Goal: Task Accomplishment & Management: Complete application form

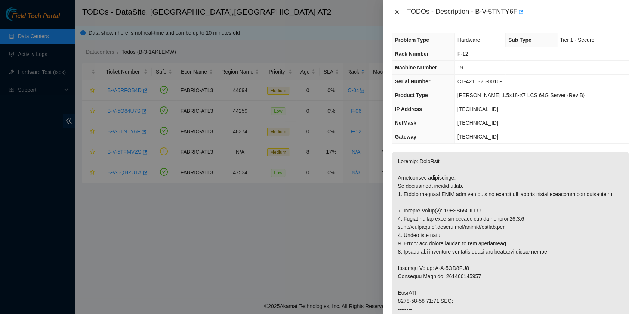
click at [396, 10] on icon "close" at bounding box center [397, 12] width 6 height 6
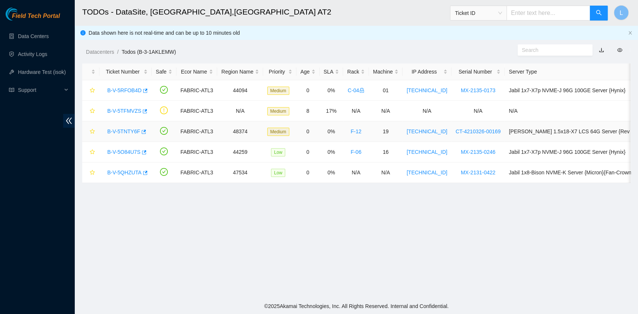
click at [124, 131] on link "B-V-5TNTY6F" at bounding box center [123, 132] width 33 height 6
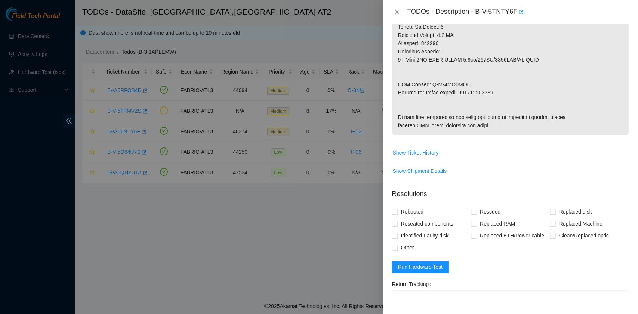
scroll to position [448, 0]
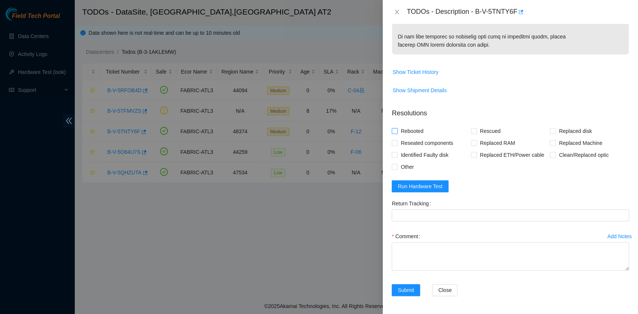
click at [411, 137] on span "Rebooted" at bounding box center [412, 131] width 29 height 12
click at [397, 133] on input "Rebooted" at bounding box center [394, 130] width 5 height 5
checkbox input "true"
click at [471, 134] on span at bounding box center [474, 131] width 6 height 6
click at [471, 133] on input "Rescued" at bounding box center [473, 130] width 5 height 5
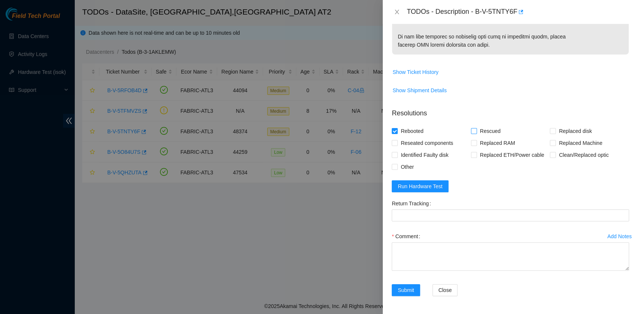
checkbox input "true"
click at [550, 133] on input "Replaced disk" at bounding box center [552, 130] width 5 height 5
checkbox input "true"
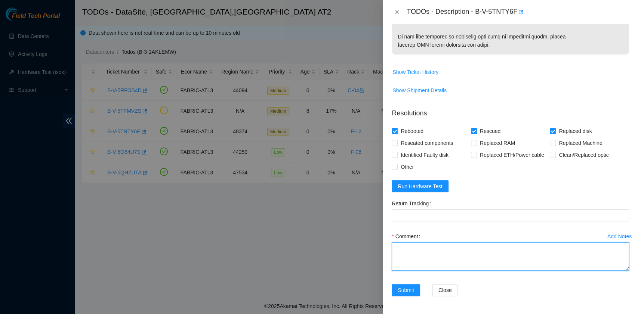
click at [417, 271] on textarea "Comment" at bounding box center [510, 257] width 237 height 28
paste textarea "B-V-5TNTY6F R:F-12 M:19 Replaced drive 85GBK05XFJKA with Z1Z79PCV Return tracki…"
drag, startPoint x: 500, startPoint y: 287, endPoint x: 454, endPoint y: 287, distance: 45.2
click at [454, 271] on textarea "B-V-5TNTY6F R:F-12 M:19 Replaced drive 85GBK05XFJKA with Z1Z79PCV Return tracki…" at bounding box center [510, 257] width 237 height 28
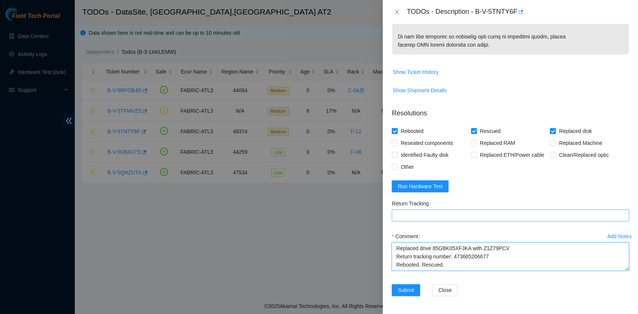
type textarea "B-V-5TNTY6F R:F-12 M:19 Replaced drive 85GBK05XFJKA with Z1Z79PCV Return tracki…"
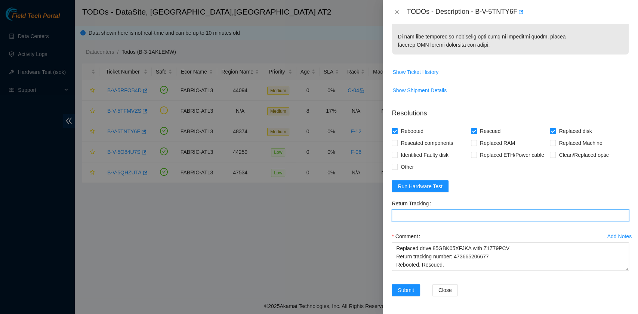
click at [434, 222] on Tracking "Return Tracking" at bounding box center [510, 216] width 237 height 12
paste Tracking "473665206677"
type Tracking "473665206677"
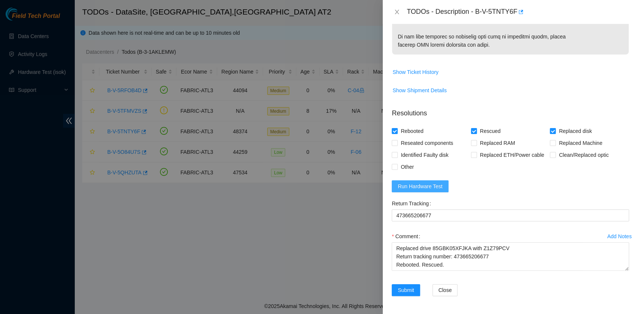
click at [434, 191] on span "Run Hardware Test" at bounding box center [420, 186] width 45 height 8
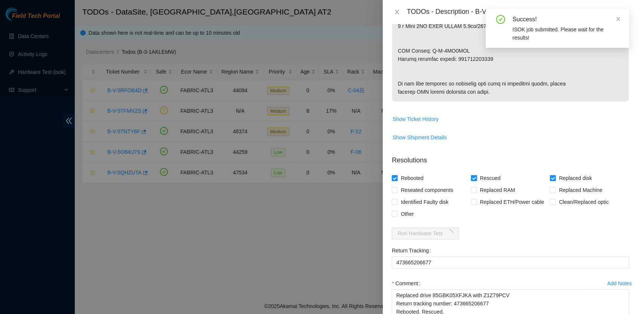
scroll to position [485, 0]
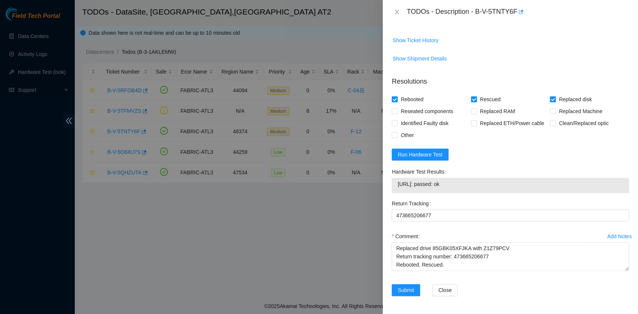
drag, startPoint x: 460, startPoint y: 216, endPoint x: 396, endPoint y: 225, distance: 64.1
click at [396, 193] on div "23.63.85.49: passed: ok" at bounding box center [510, 185] width 237 height 15
copy tbody "23.63.85.49: passed: ok"
drag, startPoint x: 468, startPoint y: 273, endPoint x: 464, endPoint y: 292, distance: 19.1
click at [469, 275] on div "Comment B-V-5TNTY6F R:F-12 M:19 Replaced drive 85GBK05XFJKA with Z1Z79PCV Retur…" at bounding box center [510, 253] width 237 height 45
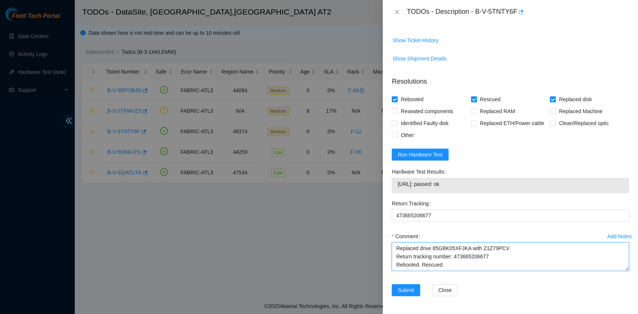
scroll to position [8, 0]
drag, startPoint x: 464, startPoint y: 292, endPoint x: 460, endPoint y: 295, distance: 5.4
click at [460, 271] on textarea "B-V-5TNTY6F R:F-12 M:19 Replaced drive 85GBK05XFJKA with Z1Z79PCV Return tracki…" at bounding box center [510, 257] width 237 height 28
click at [502, 263] on textarea "B-V-5TNTY6F R:F-12 M:19 Replaced drive 85GBK05XFJKA with Z1Z79PCV Return tracki…" at bounding box center [510, 257] width 237 height 28
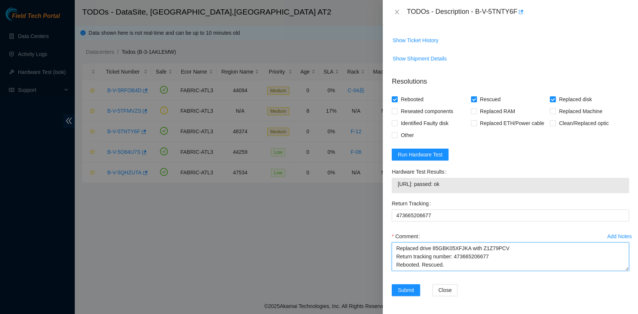
scroll to position [14, 0]
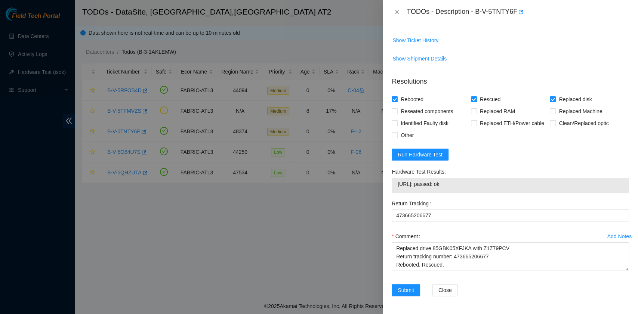
drag, startPoint x: 456, startPoint y: 185, endPoint x: 393, endPoint y: 188, distance: 62.9
click at [393, 188] on div "23.63.85.49: passed: ok" at bounding box center [510, 185] width 237 height 15
copy tbody "23.63.85.49: passed: ok"
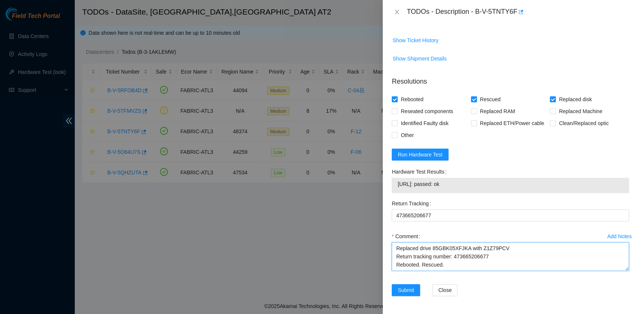
click at [439, 269] on textarea "B-V-5TNTY6F R:F-12 M:19 Replaced drive 85GBK05XFJKA with Z1Z79PCV Return tracki…" at bounding box center [510, 257] width 237 height 28
paste textarea "23.63.85.49: passed: ok"
type textarea "B-V-5TNTY6F R:F-12 M:19 Replaced drive 85GBK05XFJKA with Z1Z79PCV Return tracki…"
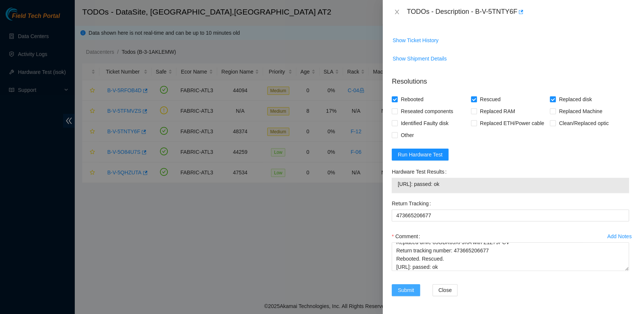
click at [411, 286] on span "Submit" at bounding box center [406, 290] width 16 height 8
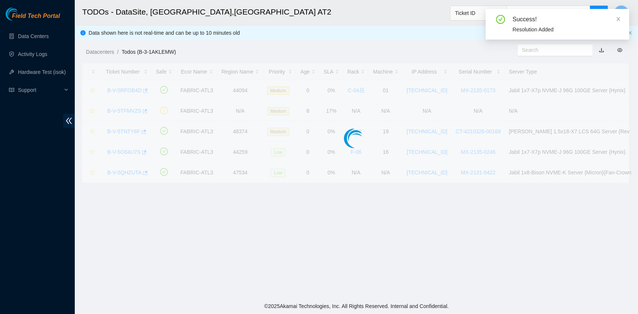
scroll to position [189, 0]
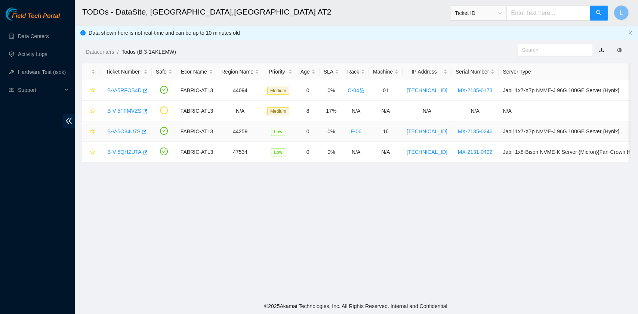
click at [118, 132] on link "B-V-5O84U7S" at bounding box center [123, 132] width 33 height 6
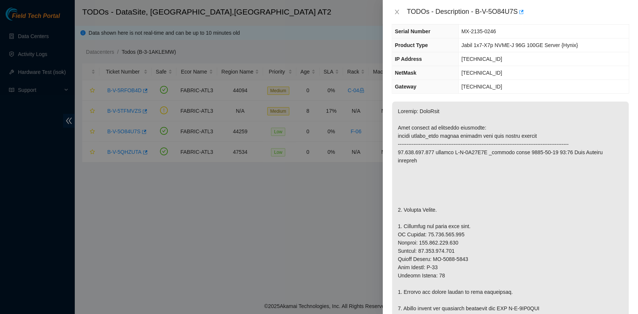
scroll to position [0, 0]
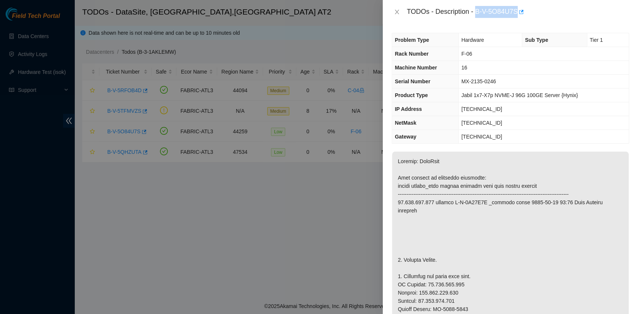
drag, startPoint x: 476, startPoint y: 11, endPoint x: 516, endPoint y: 15, distance: 40.2
click at [516, 15] on div "TODOs - Description - B-V-5O84U7S" at bounding box center [518, 12] width 222 height 12
copy div "B-V-5O84U7S"
drag, startPoint x: 403, startPoint y: 259, endPoint x: 436, endPoint y: 259, distance: 33.3
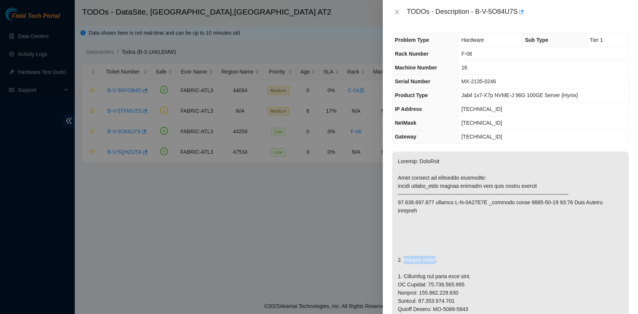
copy p "Replace Server"
drag, startPoint x: 462, startPoint y: 82, endPoint x: 497, endPoint y: 83, distance: 35.5
click at [497, 83] on td "MX-2135-0246" at bounding box center [544, 82] width 170 height 14
copy span "MX-2135-0246"
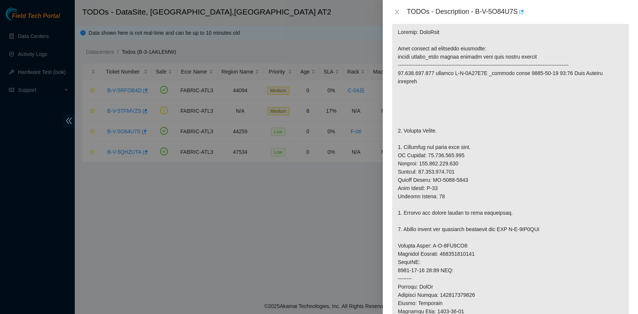
scroll to position [149, 0]
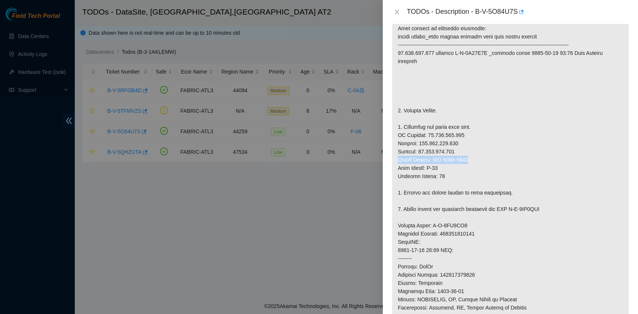
drag, startPoint x: 399, startPoint y: 160, endPoint x: 467, endPoint y: 155, distance: 68.5
click at [467, 155] on p at bounding box center [510, 221] width 237 height 439
copy p "Serial Number: MX-2142-0201"
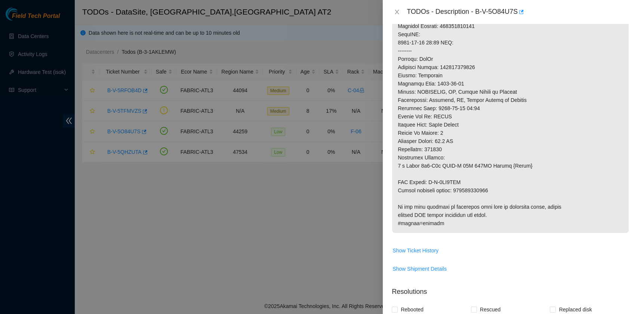
scroll to position [398, 0]
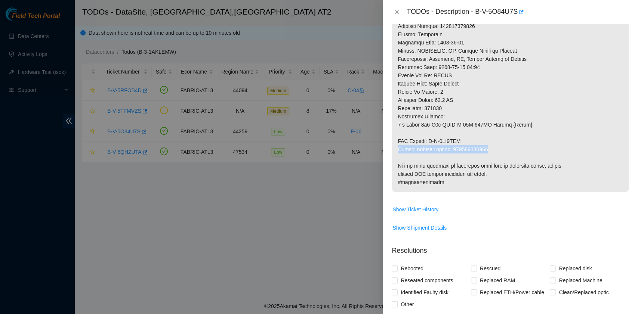
drag, startPoint x: 398, startPoint y: 149, endPoint x: 490, endPoint y: 149, distance: 91.9
copy p "Return tracking number: 414739614180"
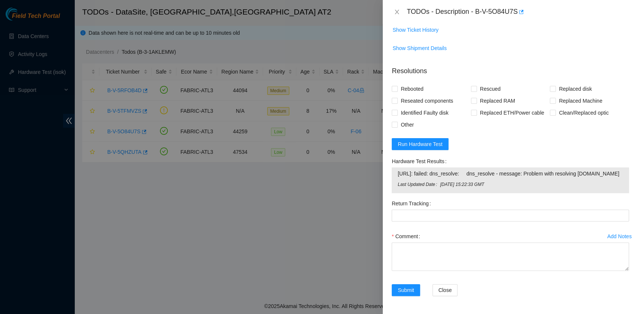
scroll to position [585, 0]
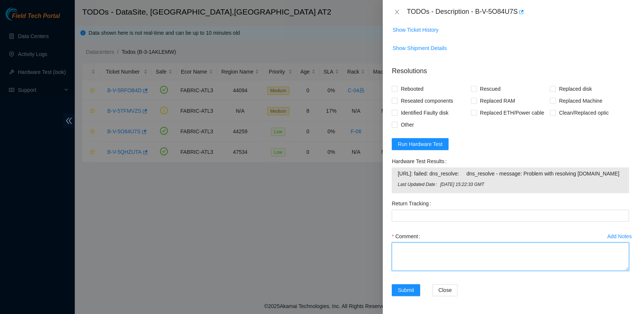
click at [430, 259] on textarea "Comment" at bounding box center [510, 257] width 237 height 28
paste textarea "B-V-5O84U7S R:F-06 M:16 Replaced Server S/N MX-2135-0246 with MX-2142-0201 Retu…"
click at [430, 259] on textarea "B-V-5O84U7S R:F-06 M:16 Replaced Server S/N MX-2135-0246 with MX-2142-0201 Retu…" at bounding box center [510, 257] width 237 height 28
click at [460, 255] on textarea "B-V-5O84U7S R:F-06 M:16 Replaced Server S/N MX-2135-0246 with MX-2142-0201 Retu…" at bounding box center [510, 257] width 237 height 28
drag, startPoint x: 488, startPoint y: 265, endPoint x: 453, endPoint y: 266, distance: 35.5
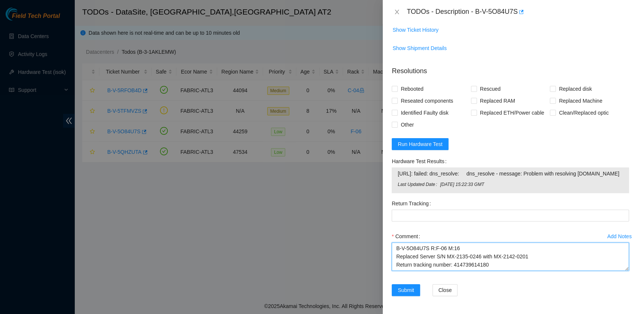
click at [453, 266] on textarea "B-V-5O84U7S R:F-06 M:16 Replaced Server S/N MX-2135-0246 with MX-2142-0201 Retu…" at bounding box center [510, 257] width 237 height 28
type textarea "B-V-5O84U7S R:F-06 M:16 Replaced Server S/N MX-2135-0246 with MX-2142-0201 Retu…"
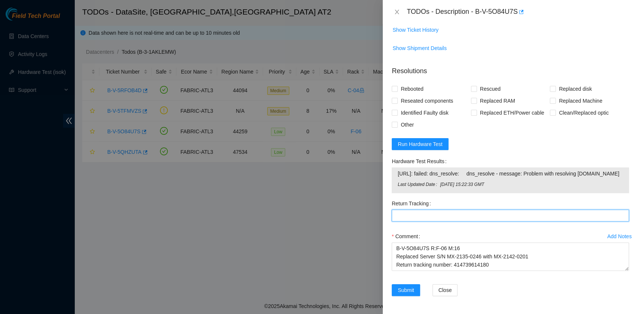
click at [426, 214] on Tracking "Return Tracking" at bounding box center [510, 216] width 237 height 12
paste Tracking "414739614180"
type Tracking "414739614180"
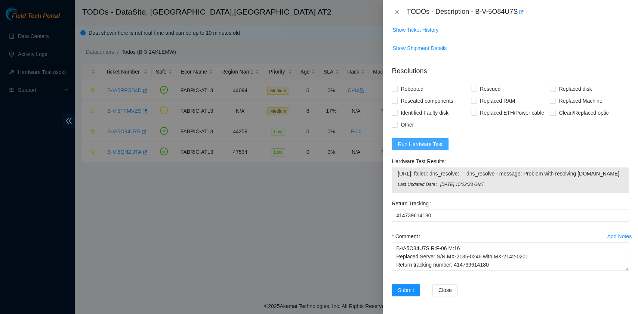
click at [437, 140] on span "Run Hardware Test" at bounding box center [420, 144] width 45 height 8
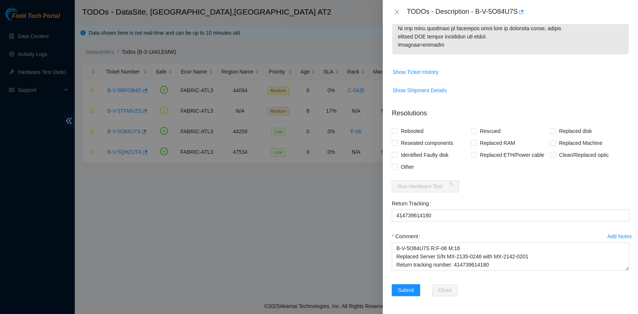
scroll to position [534, 0]
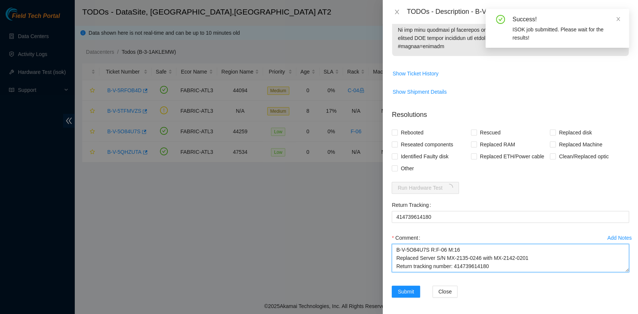
click at [506, 267] on textarea "B-V-5O84U7S R:F-06 M:16 Replaced Server S/N MX-2135-0246 with MX-2142-0201 Retu…" at bounding box center [510, 258] width 237 height 28
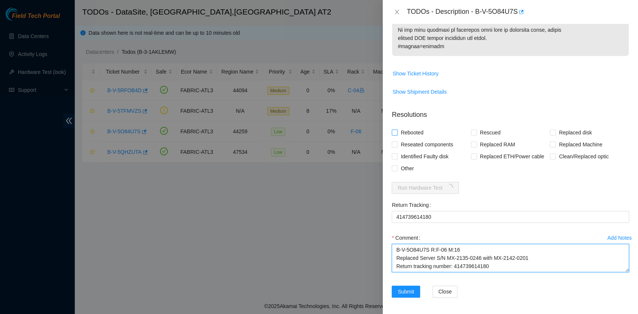
type textarea "B-V-5O84U7S R:F-06 M:16 Replaced Server S/N MX-2135-0246 with MX-2142-0201 Retu…"
click at [416, 131] on span "Rebooted" at bounding box center [412, 133] width 29 height 12
click at [397, 131] on input "Rebooted" at bounding box center [394, 132] width 5 height 5
checkbox input "true"
click at [550, 143] on span at bounding box center [553, 145] width 6 height 6
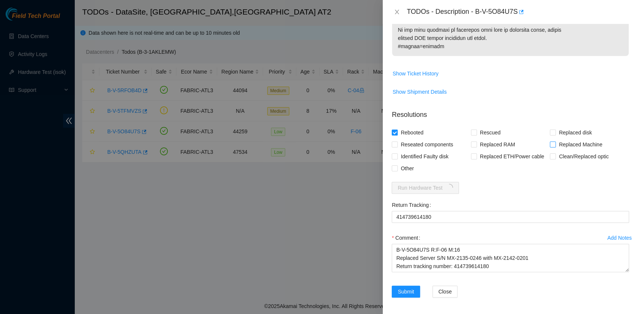
click at [550, 143] on input "Replaced Machine" at bounding box center [552, 144] width 5 height 5
checkbox input "true"
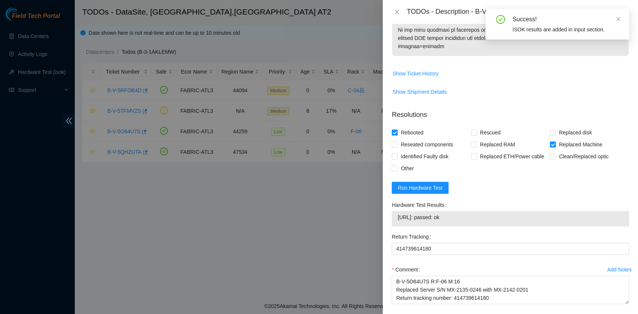
drag, startPoint x: 475, startPoint y: 216, endPoint x: 398, endPoint y: 219, distance: 77.4
click at [398, 219] on span "23.204.133.147: passed: ok" at bounding box center [510, 217] width 225 height 8
copy span "23.204.133.147: passed: ok"
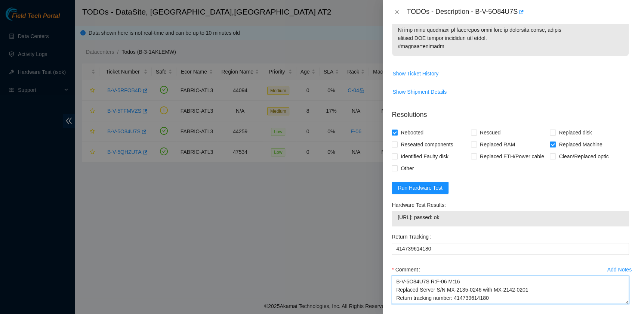
click at [418, 299] on textarea "B-V-5O84U7S R:F-06 M:16 Replaced Server S/N MX-2135-0246 with MX-2142-0201 Retu…" at bounding box center [510, 290] width 237 height 28
paste textarea "23.204.133.147: passed: ok"
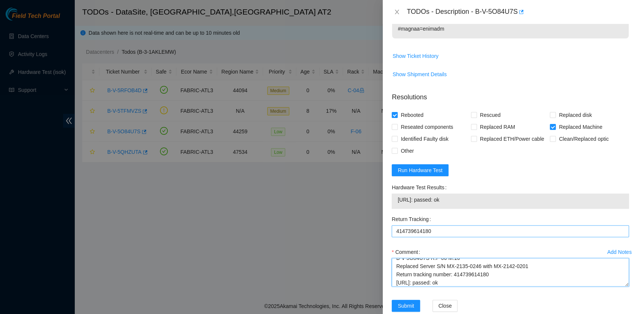
scroll to position [566, 0]
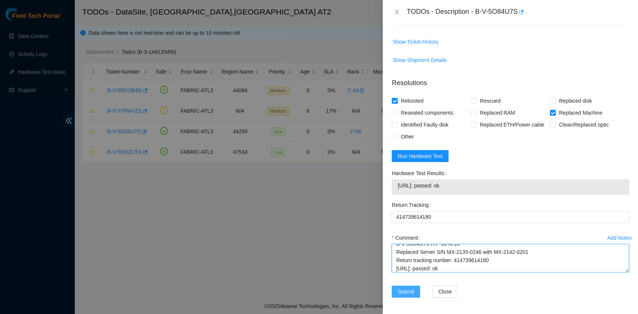
type textarea "B-V-5O84U7S R:F-06 M:16 Replaced Server S/N MX-2135-0246 with MX-2142-0201 Retu…"
click at [405, 295] on button "Submit" at bounding box center [406, 292] width 28 height 12
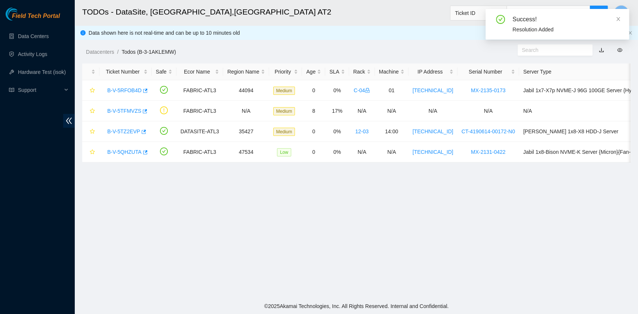
scroll to position [189, 0]
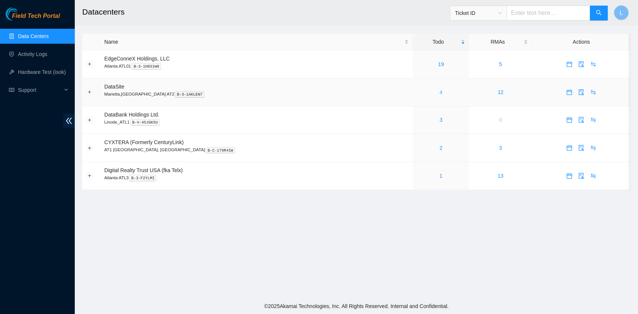
click at [439, 93] on link "4" at bounding box center [440, 92] width 3 height 6
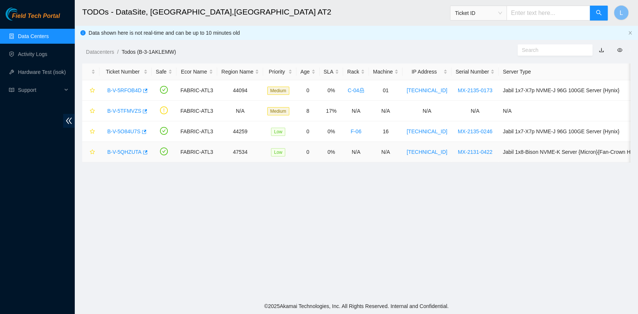
click at [132, 154] on link "B-V-5QHZUTA" at bounding box center [124, 152] width 34 height 6
click at [126, 149] on link "B-V-5QHZUTA" at bounding box center [124, 152] width 34 height 6
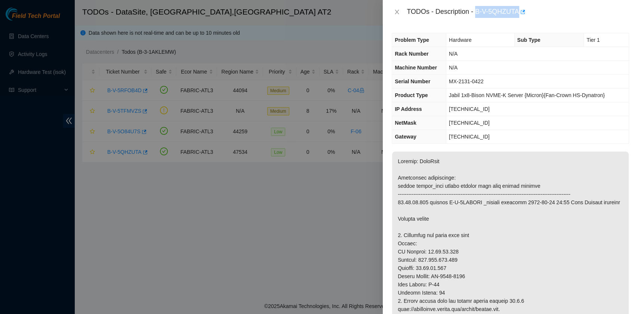
drag, startPoint x: 477, startPoint y: 13, endPoint x: 517, endPoint y: 12, distance: 40.4
click at [517, 12] on div "TODOs - Description - B-V-5QHZUTA" at bounding box center [518, 12] width 222 height 12
copy div "B-V-5QHZUTA"
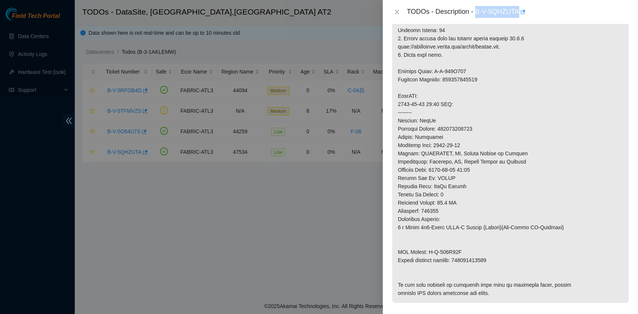
scroll to position [349, 0]
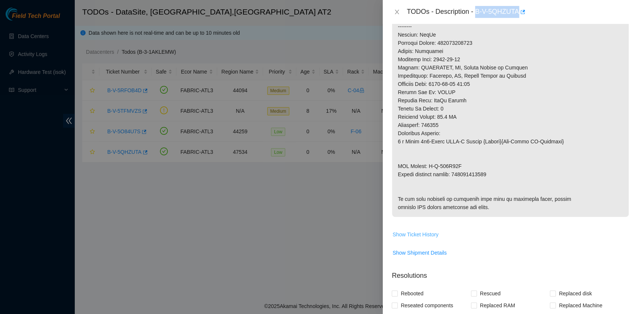
click at [425, 239] on span "Show Ticket History" at bounding box center [415, 235] width 46 height 8
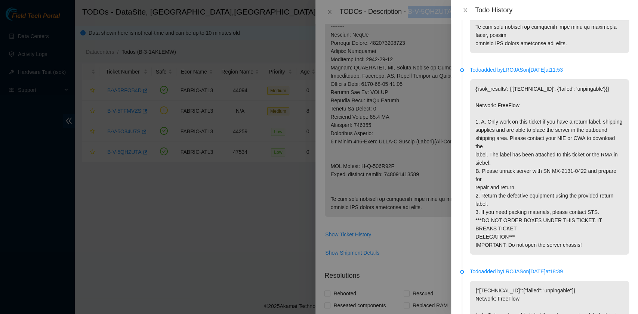
scroll to position [398, 0]
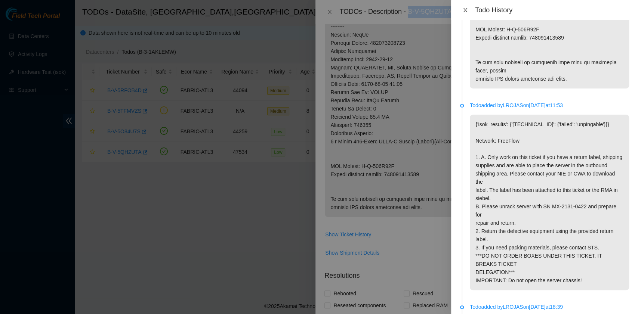
click at [467, 10] on icon "close" at bounding box center [465, 10] width 6 height 6
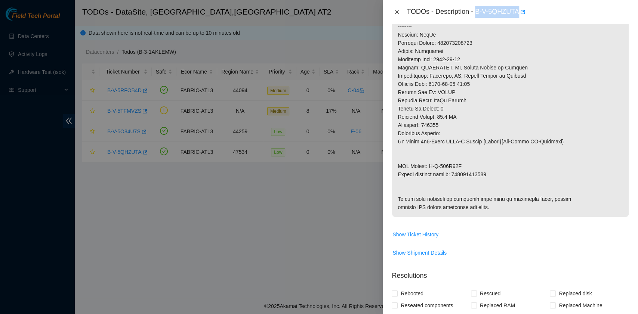
click at [395, 13] on icon "close" at bounding box center [397, 12] width 6 height 6
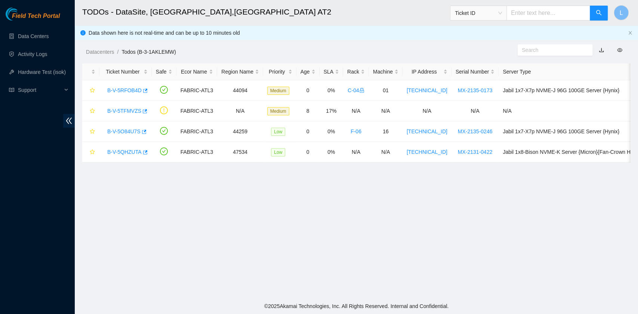
scroll to position [189, 0]
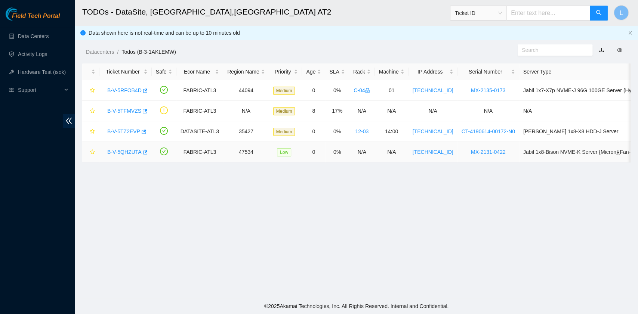
click at [130, 153] on link "B-V-5QHZUTA" at bounding box center [124, 152] width 34 height 6
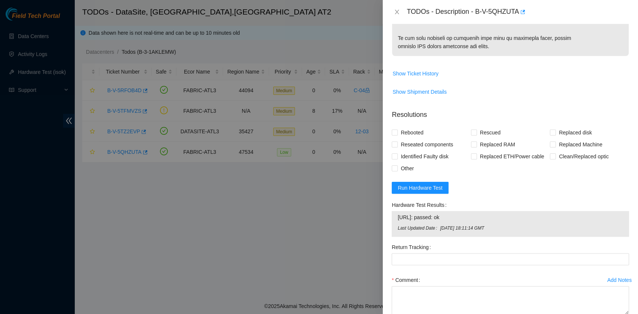
scroll to position [498, 0]
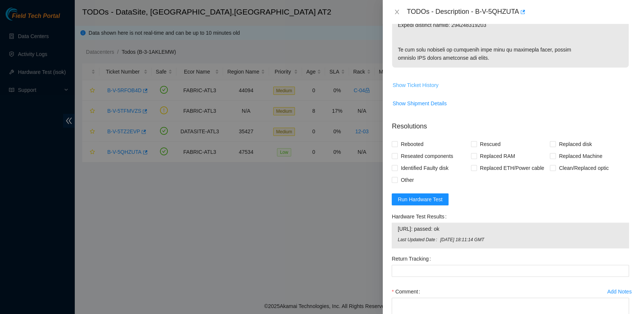
click at [425, 89] on span "Show Ticket History" at bounding box center [415, 85] width 46 height 8
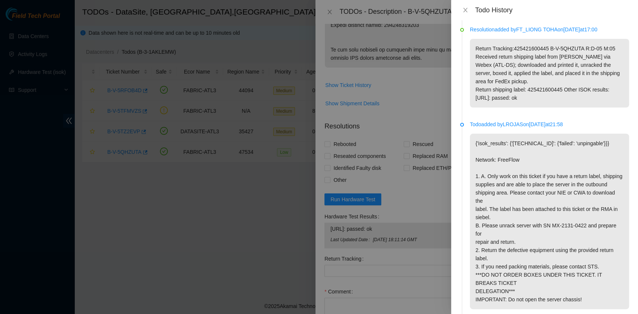
scroll to position [1146, 0]
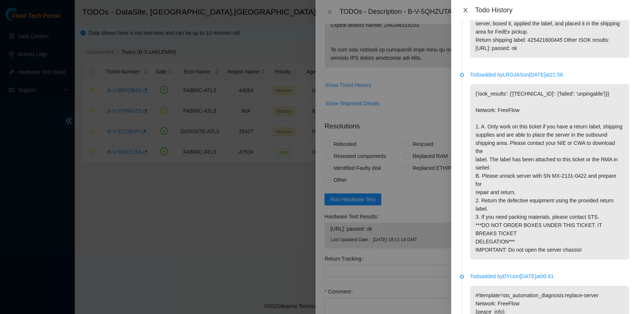
click at [467, 10] on icon "close" at bounding box center [465, 10] width 6 height 6
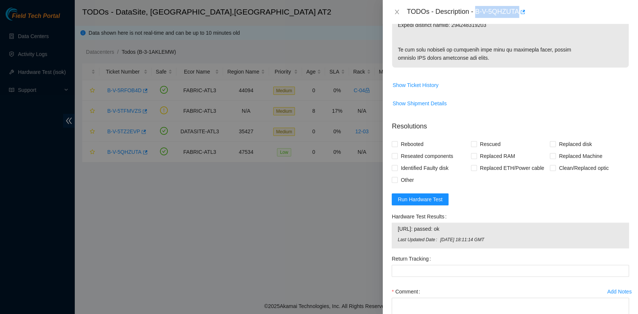
drag, startPoint x: 477, startPoint y: 13, endPoint x: 518, endPoint y: 11, distance: 40.8
click at [518, 11] on div "TODOs - Description - B-V-5QHZUTA" at bounding box center [518, 12] width 222 height 12
copy div "B-V-5QHZUTA"
click at [398, 12] on icon "close" at bounding box center [397, 12] width 6 height 6
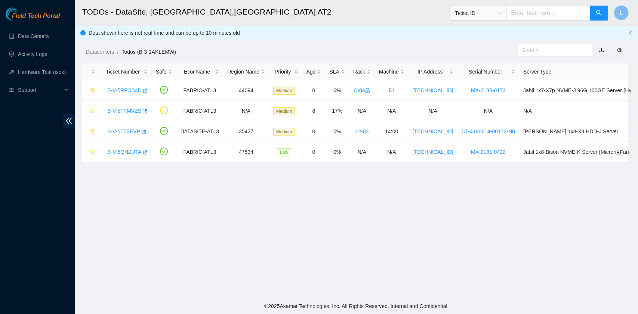
scroll to position [189, 0]
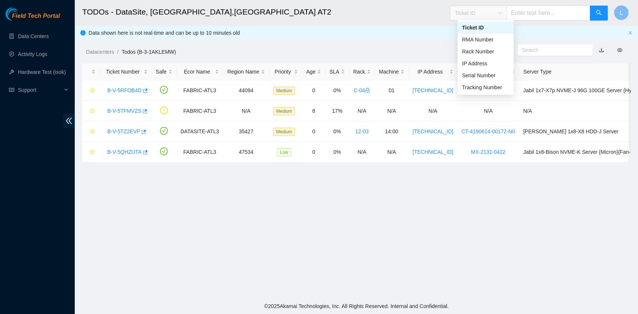
click at [502, 16] on span "Ticket ID" at bounding box center [478, 12] width 47 height 11
click at [483, 88] on div "Tracking Number" at bounding box center [485, 87] width 47 height 8
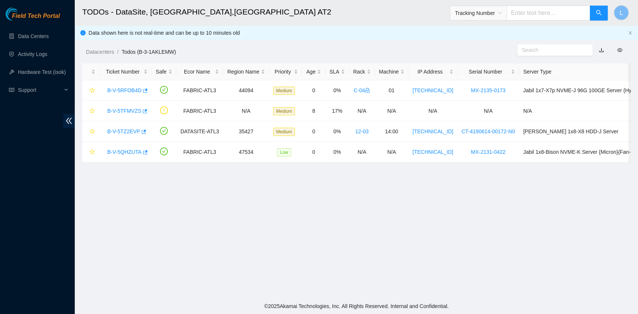
click at [529, 13] on input "text" at bounding box center [548, 13] width 84 height 15
type input "417328422850"
click at [132, 150] on link "B-V-5QHZUTA" at bounding box center [124, 152] width 34 height 6
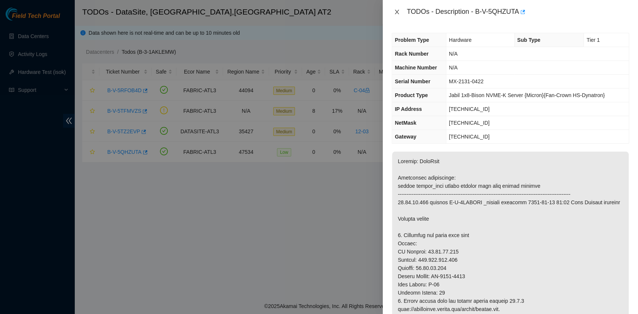
click at [397, 11] on icon "close" at bounding box center [397, 12] width 6 height 6
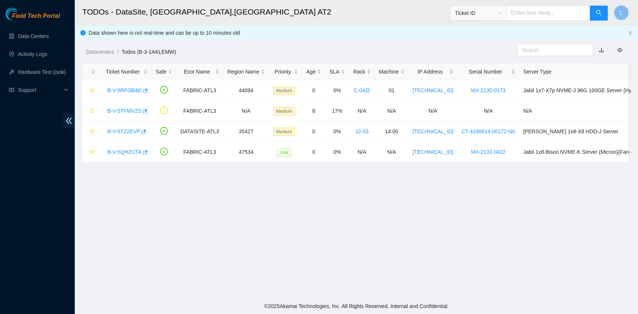
click at [502, 13] on span "Ticket ID" at bounding box center [478, 12] width 47 height 11
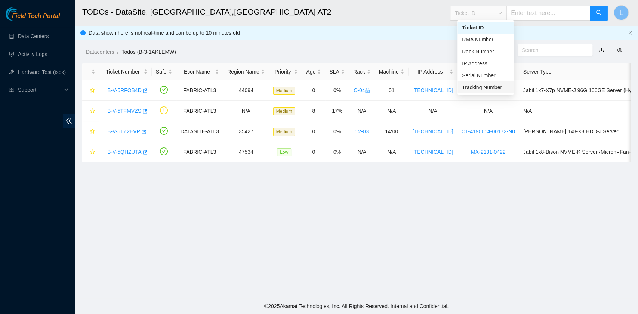
click at [487, 87] on div "Tracking Number" at bounding box center [485, 87] width 47 height 8
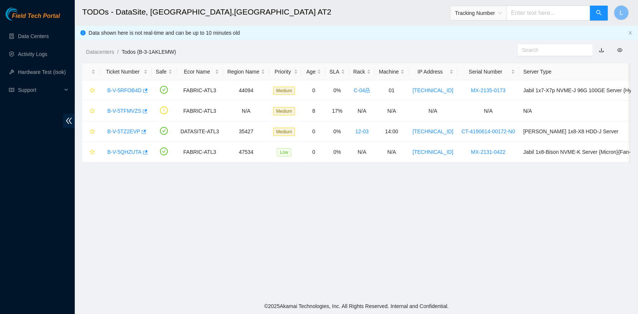
drag, startPoint x: 524, startPoint y: 9, endPoint x: 528, endPoint y: 10, distance: 3.9
click at [525, 10] on input "text" at bounding box center [548, 13] width 84 height 15
type input "739263646280"
click at [598, 13] on icon "search" at bounding box center [599, 13] width 6 height 6
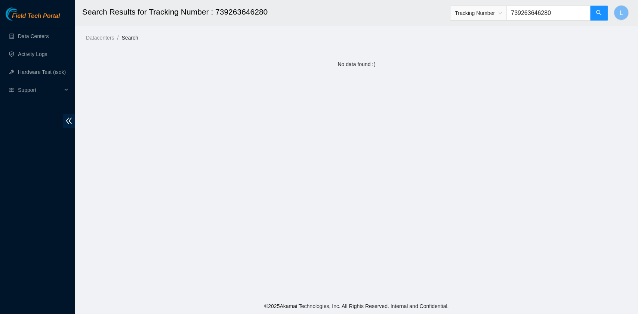
drag, startPoint x: 564, startPoint y: 11, endPoint x: 508, endPoint y: 12, distance: 56.1
click at [508, 12] on span "Tracking Number 739263646280" at bounding box center [529, 13] width 158 height 15
type input "414739614087"
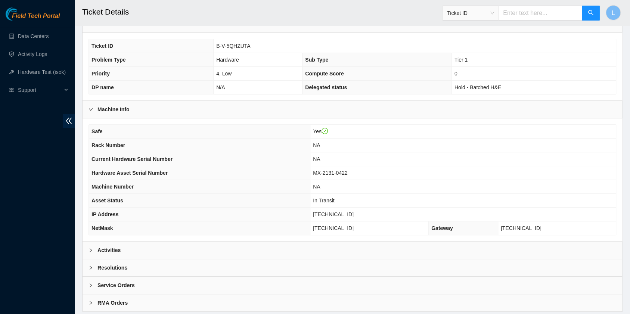
scroll to position [189, 0]
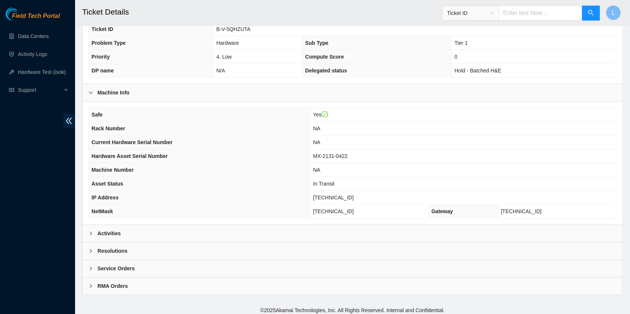
click at [92, 232] on icon "right" at bounding box center [91, 233] width 4 height 4
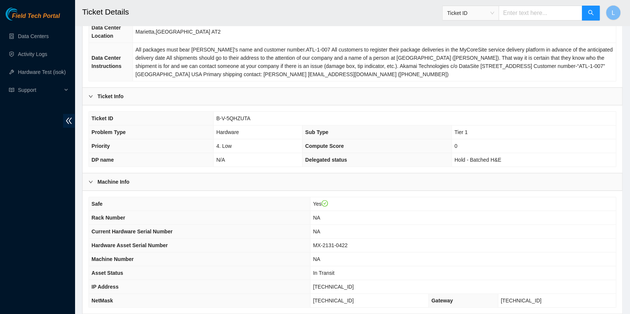
scroll to position [149, 0]
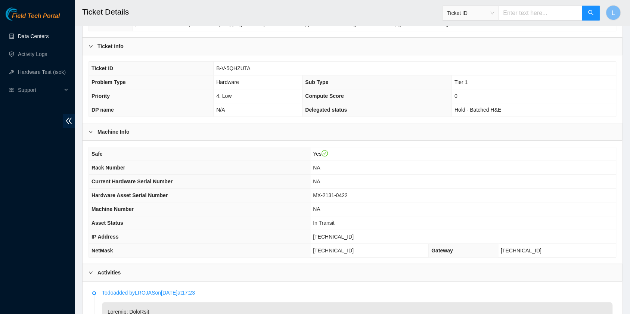
click at [49, 37] on link "Data Centers" at bounding box center [33, 36] width 31 height 6
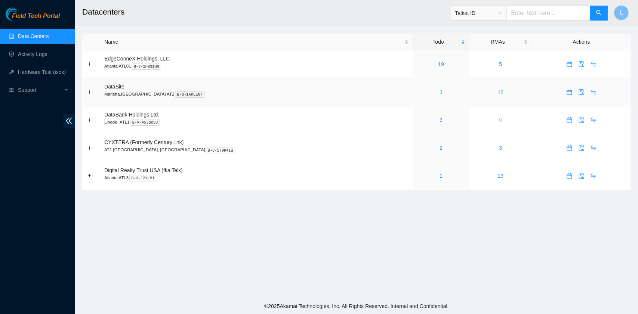
click at [439, 94] on link "3" at bounding box center [440, 92] width 3 height 6
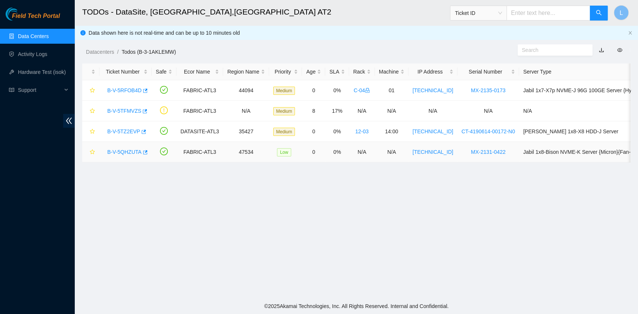
click at [136, 154] on link "B-V-5QHZUTA" at bounding box center [124, 152] width 34 height 6
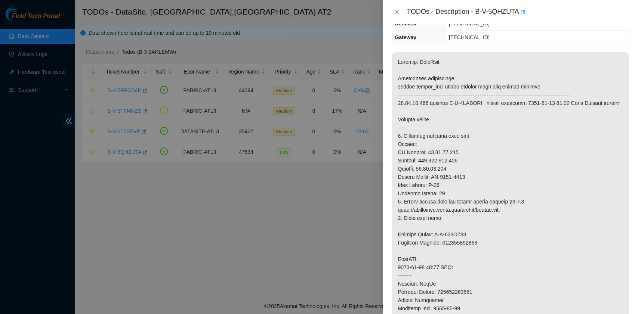
scroll to position [50, 0]
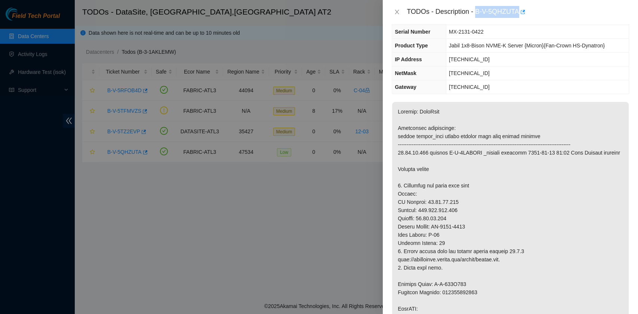
drag, startPoint x: 476, startPoint y: 12, endPoint x: 518, endPoint y: 14, distance: 41.9
click at [518, 14] on div "TODOs - Description - B-V-5QHZUTA" at bounding box center [518, 12] width 222 height 12
copy div "B-V-5QHZUTA"
drag, startPoint x: 434, startPoint y: 234, endPoint x: 469, endPoint y: 234, distance: 35.1
click at [469, 234] on p at bounding box center [510, 309] width 237 height 414
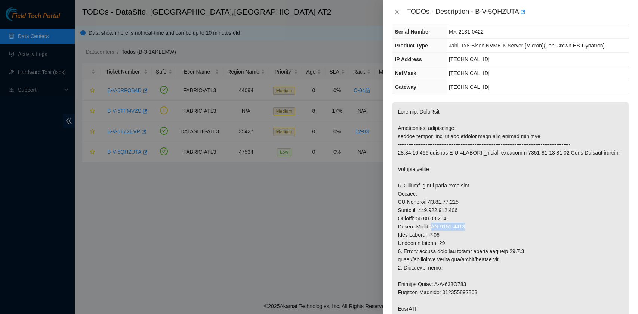
copy p "MX-2131-0422"
drag, startPoint x: 490, startPoint y: 11, endPoint x: 519, endPoint y: 17, distance: 29.0
click at [519, 17] on div "TODOs - Description - B-V-5QHZUTA" at bounding box center [518, 12] width 222 height 12
copy div "5QHZUTA"
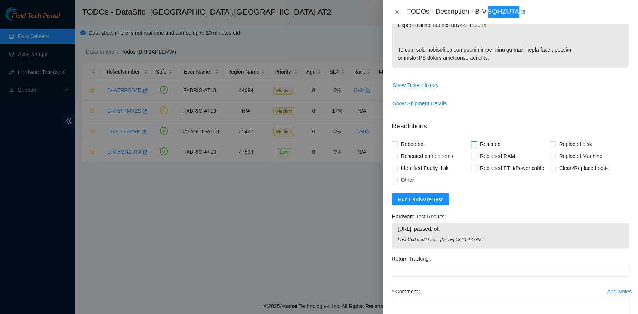
scroll to position [448, 0]
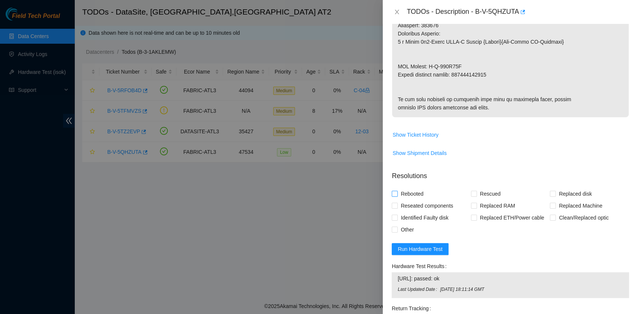
click at [415, 200] on span "Rebooted" at bounding box center [412, 194] width 29 height 12
click at [397, 196] on input "Rebooted" at bounding box center [394, 193] width 5 height 5
checkbox input "true"
click at [550, 208] on input "Replaced Machine" at bounding box center [552, 205] width 5 height 5
checkbox input "true"
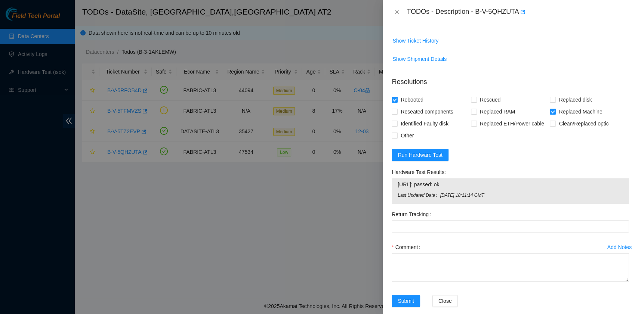
scroll to position [548, 0]
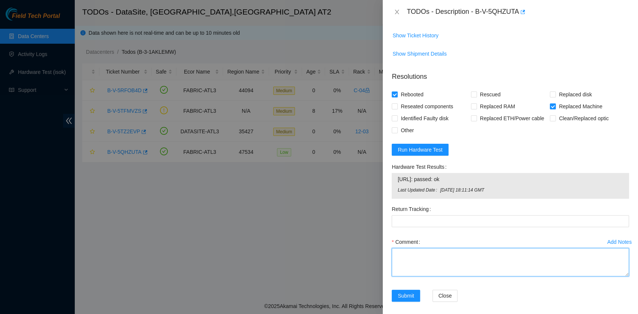
click at [423, 277] on textarea "Comment" at bounding box center [510, 262] width 237 height 28
paste textarea "B-V-5QHZUTA R:D-05 M:05 Replaced Server with MX-2131-0422 We have shipped out t…"
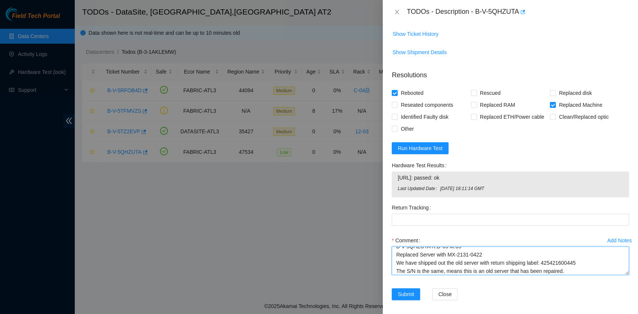
scroll to position [14, 0]
drag, startPoint x: 396, startPoint y: 305, endPoint x: 567, endPoint y: 300, distance: 171.2
click at [567, 275] on textarea "B-V-5QHZUTA R:D-05 M:05 Replaced Server with MX-2131-0422 We have shipped out t…" at bounding box center [510, 261] width 237 height 28
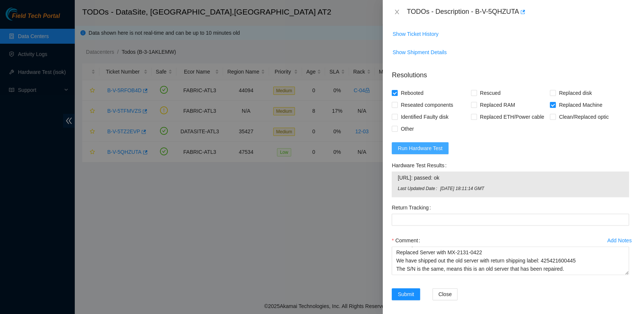
click at [427, 152] on span "Run Hardware Test" at bounding box center [420, 148] width 45 height 8
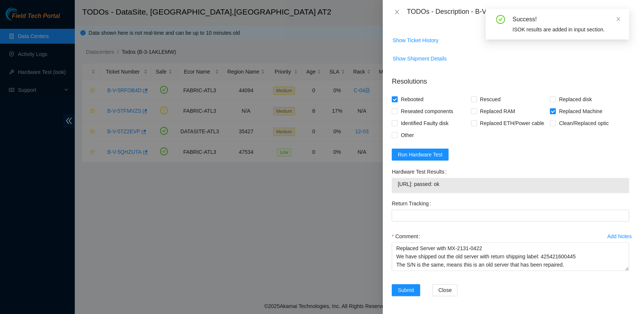
drag, startPoint x: 457, startPoint y: 218, endPoint x: 395, endPoint y: 219, distance: 62.0
click at [395, 193] on div "23.53.10.136: passed: ok" at bounding box center [510, 185] width 237 height 15
copy tbody "23.53.10.136: passed: ok"
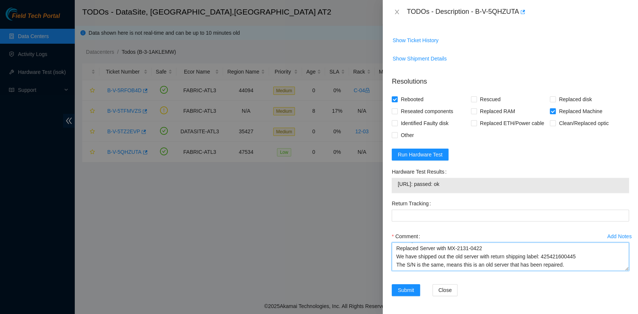
click at [427, 266] on textarea "B-V-5QHZUTA R:D-05 M:05 Replaced Server with MX-2131-0422 We have shipped out t…" at bounding box center [510, 257] width 237 height 28
paste textarea "23.53.10.136: passed: ok"
type textarea "B-V-5QHZUTA R:D-05 M:05 Replaced Server with MX-2131-0422 We have shipped out t…"
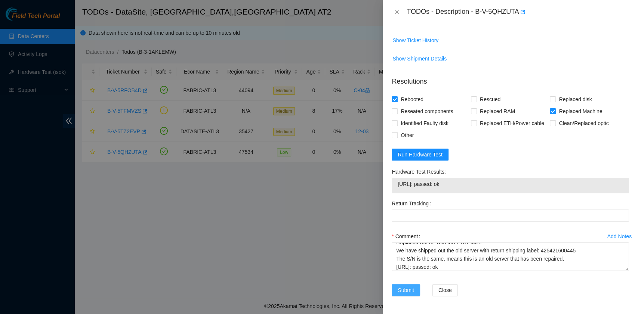
click at [405, 290] on span "Submit" at bounding box center [406, 290] width 16 height 8
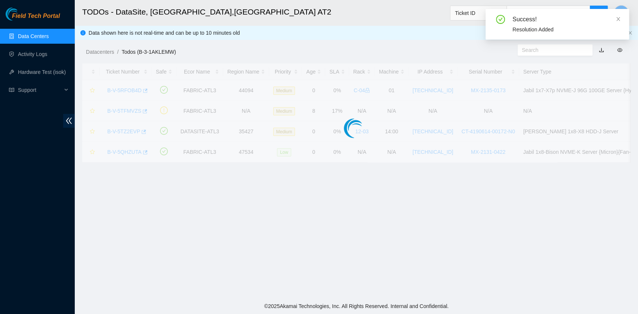
scroll to position [189, 0]
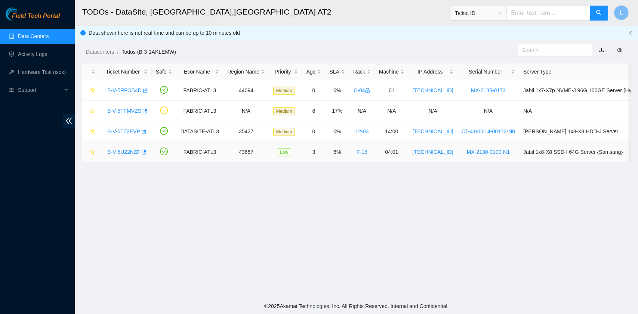
click at [129, 152] on link "B-V-5U22NZF" at bounding box center [123, 152] width 33 height 6
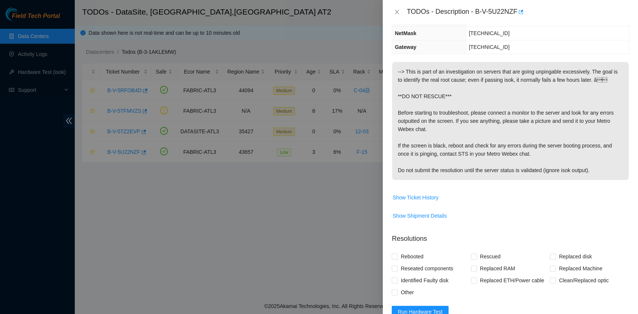
scroll to position [0, 0]
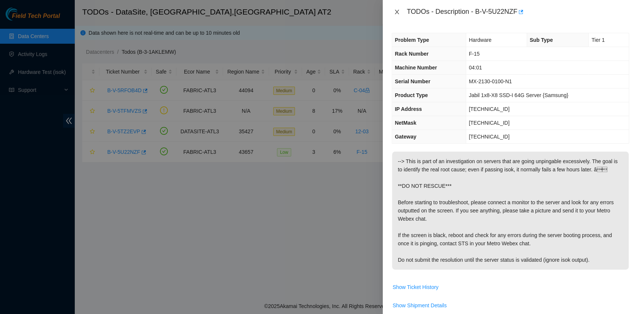
click at [398, 12] on icon "close" at bounding box center [397, 12] width 6 height 6
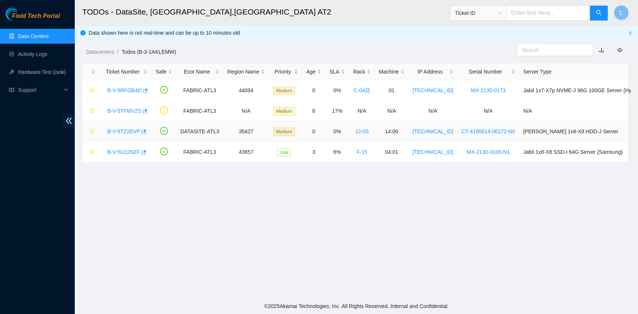
click at [132, 130] on link "B-V-5TZ2EVP" at bounding box center [123, 132] width 33 height 6
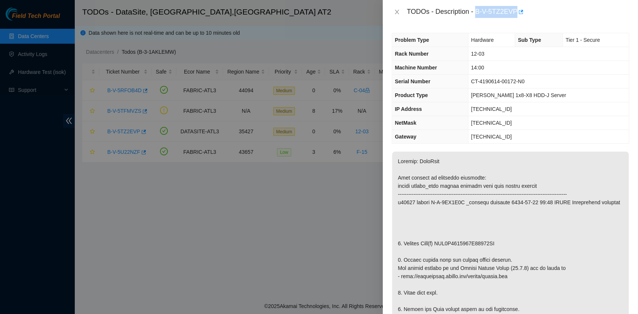
drag, startPoint x: 476, startPoint y: 12, endPoint x: 515, endPoint y: 14, distance: 39.7
click at [515, 14] on div "TODOs - Description - B-V-5TZ2EVP" at bounding box center [518, 12] width 222 height 12
copy div "B-V-5TZ2EVP"
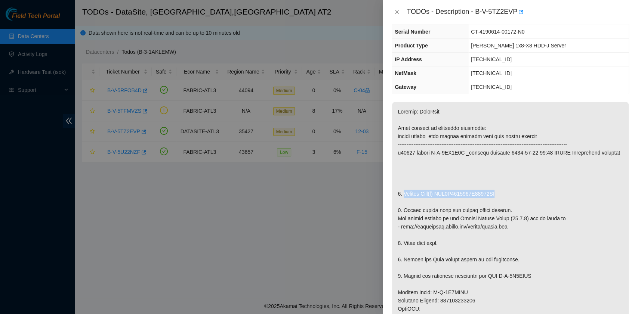
drag, startPoint x: 404, startPoint y: 191, endPoint x: 496, endPoint y: 192, distance: 92.7
click at [496, 192] on p at bounding box center [510, 301] width 237 height 398
copy p "Replace Disk(s) WFK9Z3220000K13877JJ"
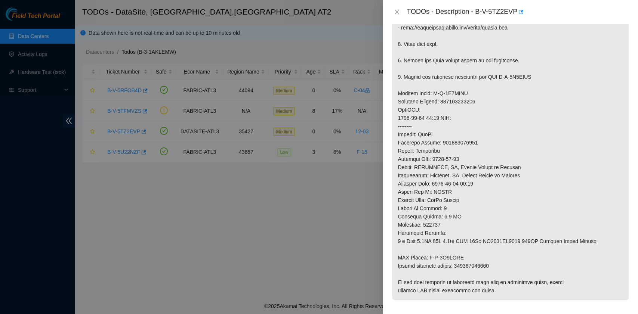
scroll to position [299, 0]
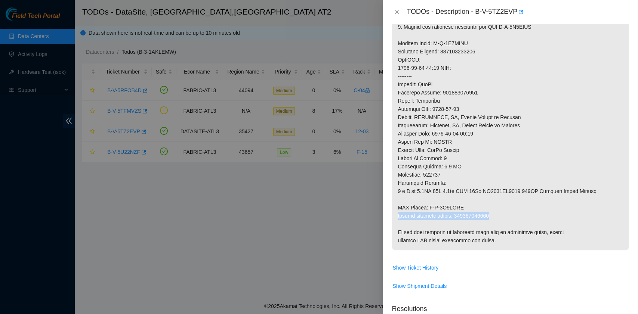
drag, startPoint x: 398, startPoint y: 218, endPoint x: 493, endPoint y: 216, distance: 94.9
click at [493, 216] on p at bounding box center [510, 52] width 237 height 398
copy p "Return tracking number: 473665208198"
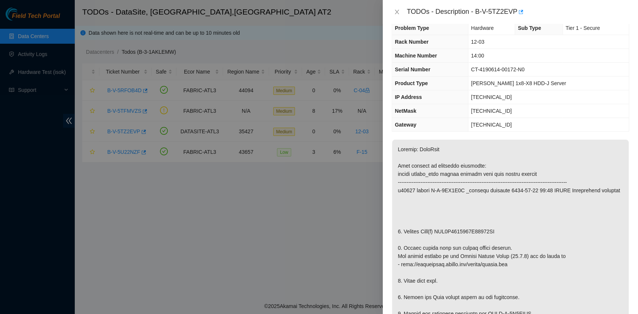
scroll to position [0, 0]
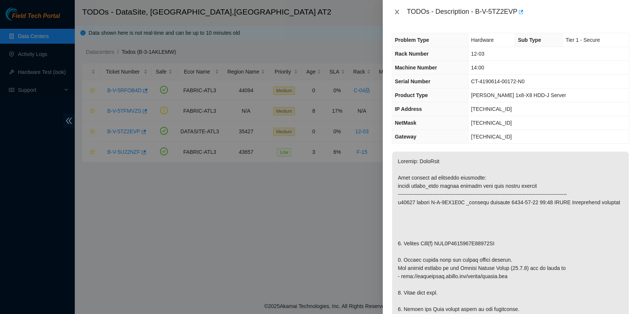
click at [400, 12] on button "Close" at bounding box center [397, 12] width 10 height 7
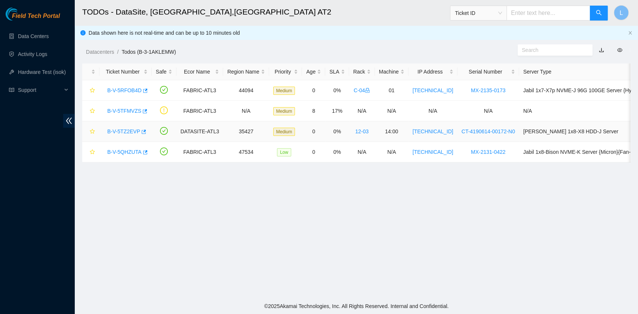
click at [134, 130] on link "B-V-5TZ2EVP" at bounding box center [123, 132] width 33 height 6
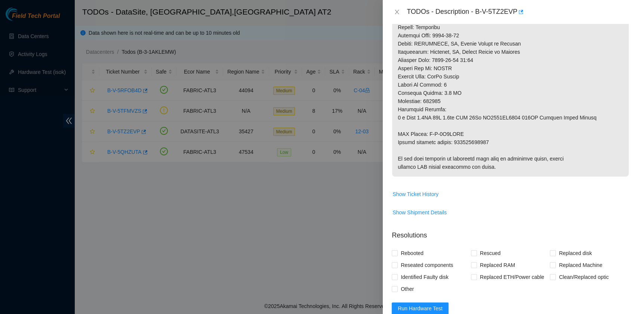
scroll to position [398, 0]
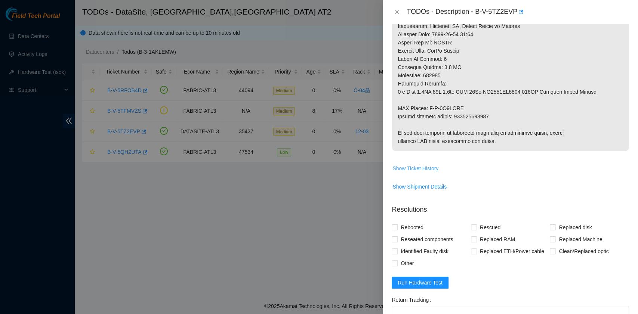
click at [435, 170] on span "Show Ticket History" at bounding box center [415, 168] width 46 height 8
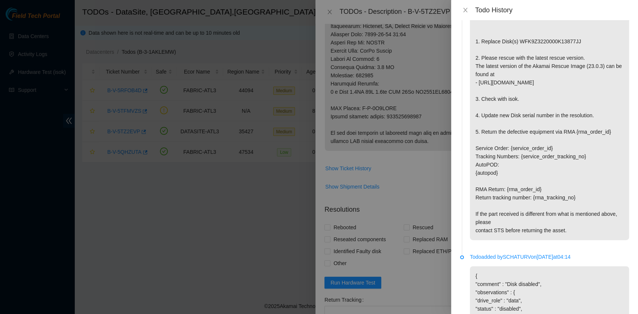
scroll to position [627, 0]
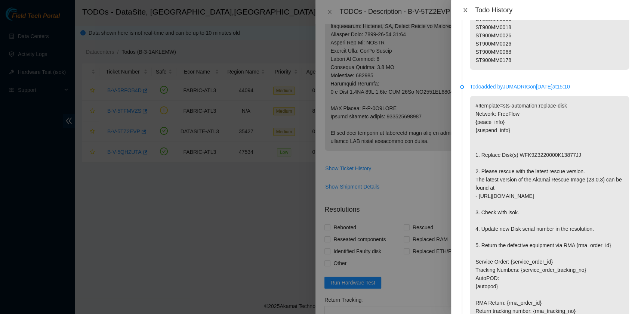
click at [462, 11] on icon "close" at bounding box center [465, 10] width 6 height 6
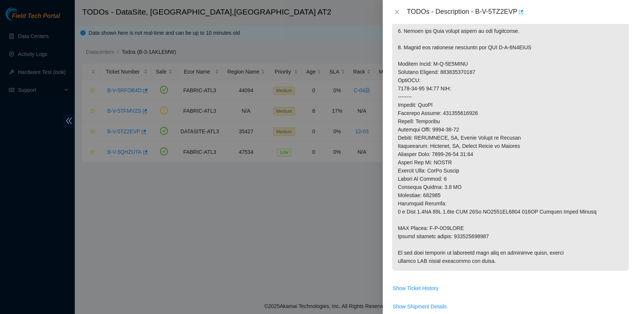
scroll to position [448, 0]
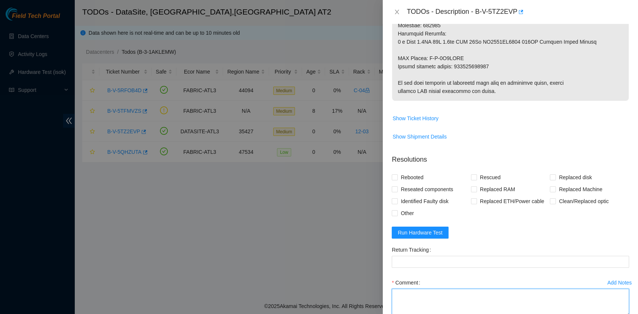
click at [423, 306] on textarea "Comment" at bounding box center [510, 303] width 237 height 28
paste textarea "B-V-5TZ2EVP R:12:03 M:14:00 Replaced disk WFK9Z3220000K13877JJ with WFKA84CC Re…"
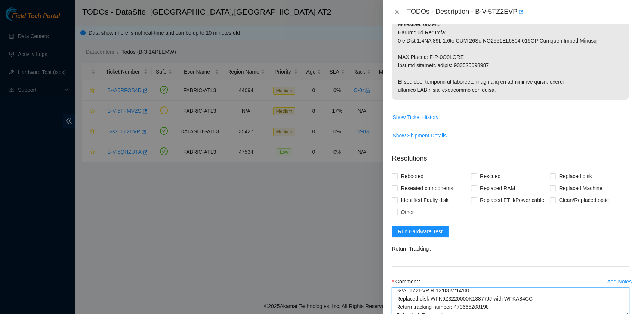
scroll to position [0, 0]
drag, startPoint x: 492, startPoint y: 295, endPoint x: 453, endPoint y: 307, distance: 41.0
click at [453, 307] on textarea "B-V-5TZ2EVP R:12:03 M:14:00 Replaced disk WFK9Z3220000K13877JJ with WFKA84CC Re…" at bounding box center [510, 302] width 237 height 28
type textarea "B-V-5TZ2EVP R:12:03 M:14:00 Replaced disk WFK9Z3220000K13877JJ with WFKA84CC Re…"
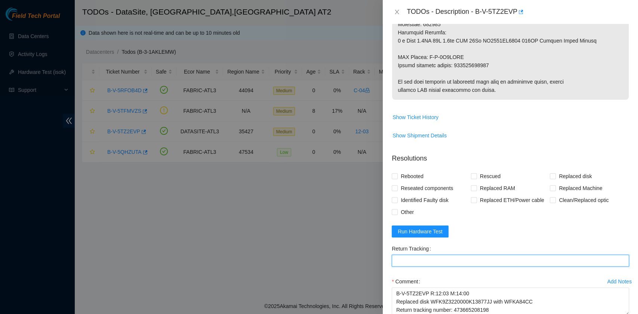
click at [434, 260] on Tracking "Return Tracking" at bounding box center [510, 261] width 237 height 12
paste Tracking "473665208198"
type Tracking "473665208198"
click at [416, 174] on span "Rebooted" at bounding box center [412, 176] width 29 height 12
click at [397, 174] on input "Rebooted" at bounding box center [394, 175] width 5 height 5
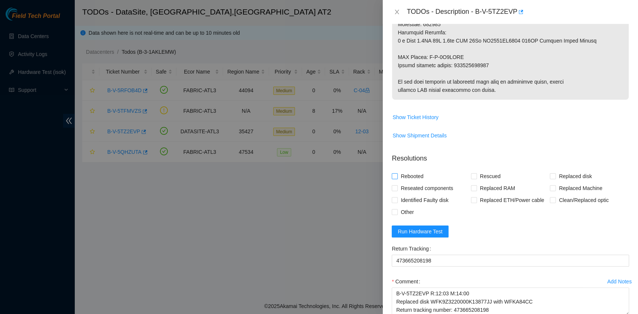
checkbox input "true"
click at [556, 174] on span "Replaced disk" at bounding box center [575, 176] width 39 height 12
click at [551, 174] on input "Replaced disk" at bounding box center [552, 175] width 5 height 5
checkbox input "true"
click at [484, 176] on span "Rescued" at bounding box center [490, 176] width 27 height 12
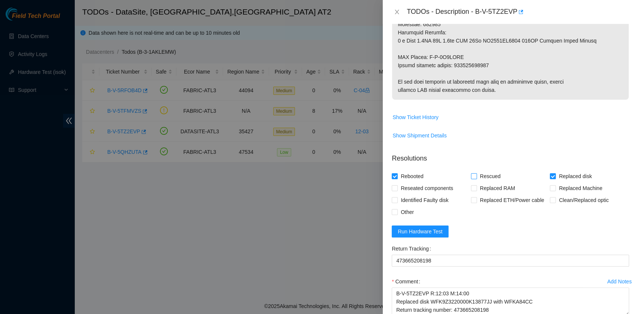
click at [476, 176] on input "Rescued" at bounding box center [473, 175] width 5 height 5
checkbox input "true"
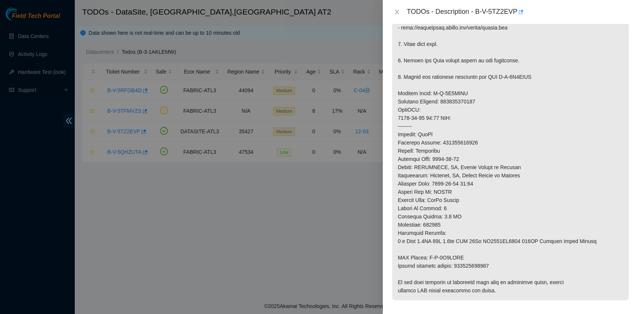
scroll to position [448, 0]
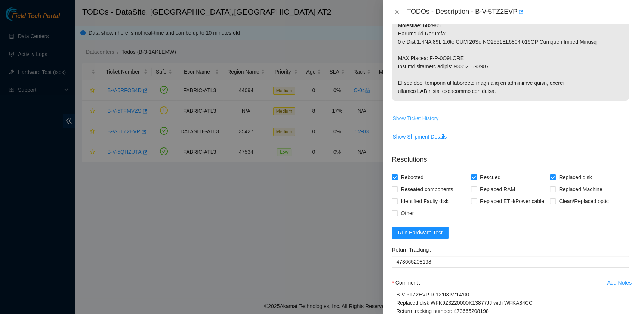
click at [416, 118] on span "Show Ticket History" at bounding box center [415, 118] width 46 height 8
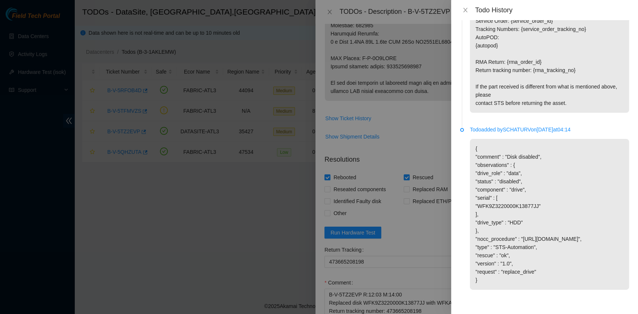
scroll to position [876, 0]
click at [462, 10] on button "Close" at bounding box center [465, 10] width 10 height 7
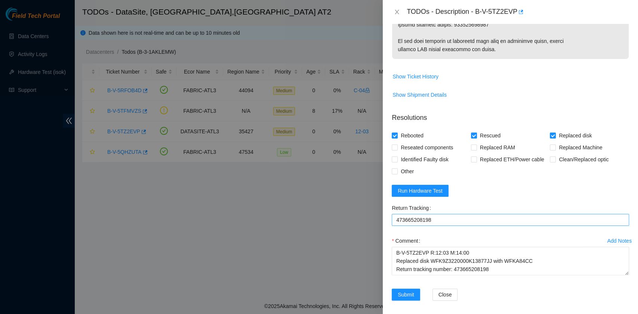
scroll to position [493, 0]
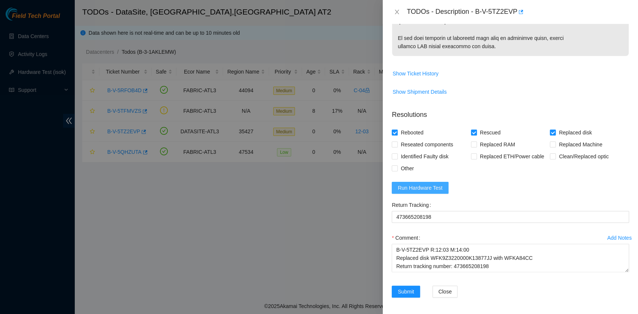
click at [434, 187] on span "Run Hardware Test" at bounding box center [420, 188] width 45 height 8
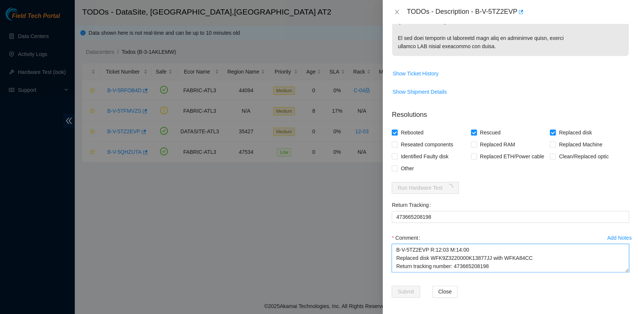
click at [518, 265] on textarea "B-V-5TZ2EVP R:12:03 M:14:00 Replaced disk WFK9Z3220000K13877JJ with WFKA84CC Re…" at bounding box center [510, 258] width 237 height 28
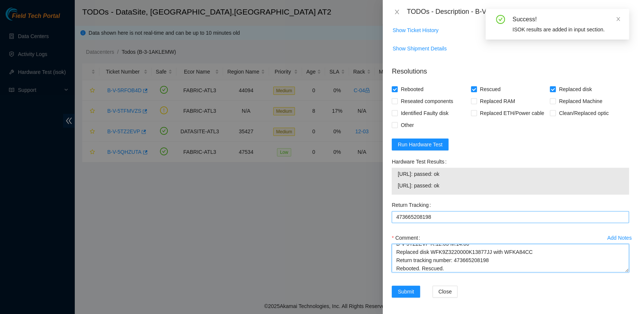
scroll to position [14, 0]
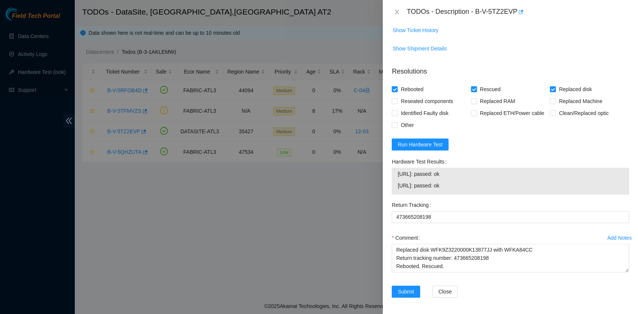
drag, startPoint x: 460, startPoint y: 183, endPoint x: 397, endPoint y: 177, distance: 63.1
click at [397, 177] on tbody "[URL]: passed: ok [URL]: passed: ok" at bounding box center [510, 181] width 226 height 23
copy tbody "[URL]: passed: ok [URL]: passed: ok"
click at [412, 269] on textarea "B-V-5TZ2EVP R:12:03 M:14:00 Replaced disk WFK9Z3220000K13877JJ with WFKA84CC Re…" at bounding box center [510, 258] width 237 height 28
paste textarea "[URL]: passed: ok [URL]: passed: ok"
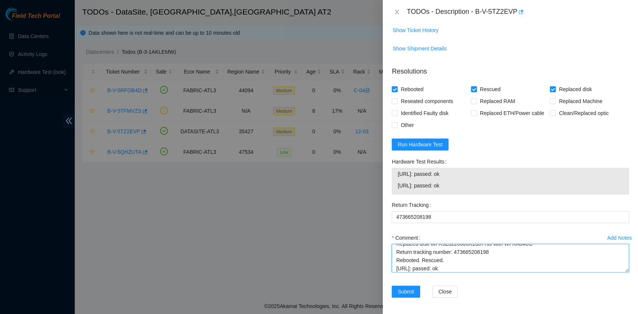
scroll to position [22, 0]
type textarea "B-V-5TZ2EVP R:12:03 M:14:00 Replaced disk WFK9Z3220000K13877JJ with WFKA84CC Re…"
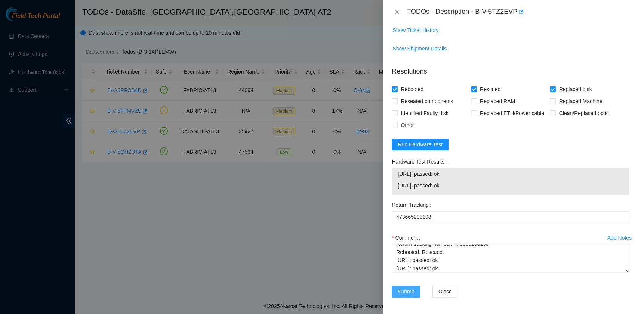
click at [414, 288] on span "Submit" at bounding box center [406, 292] width 16 height 8
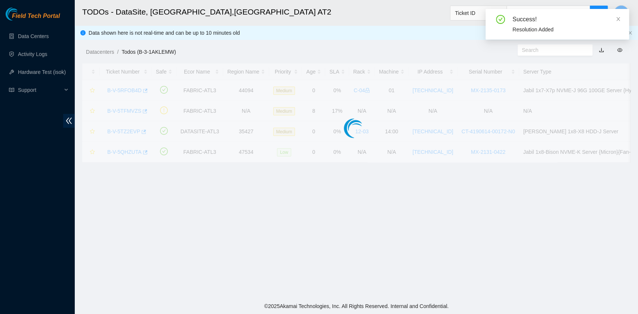
scroll to position [169, 0]
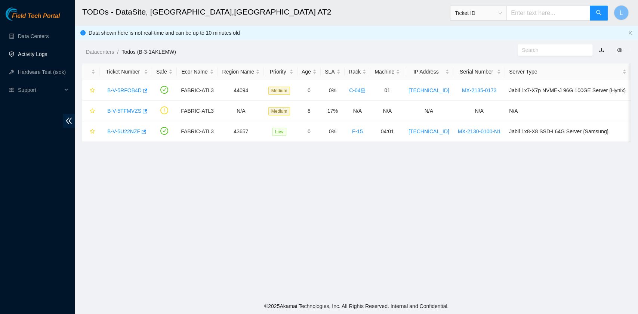
click at [31, 55] on link "Activity Logs" at bounding box center [33, 54] width 30 height 6
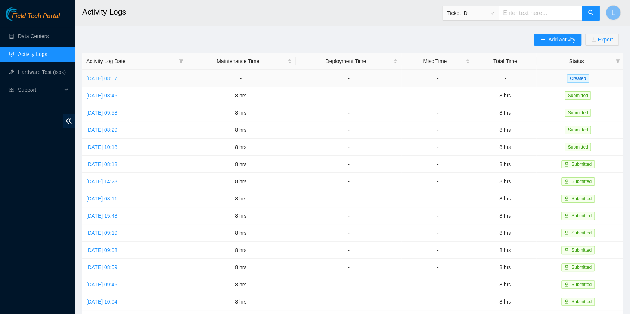
click at [103, 76] on link "[DATE] 08:07" at bounding box center [101, 78] width 31 height 6
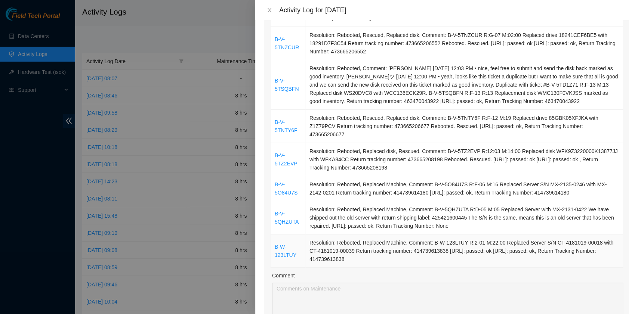
scroll to position [249, 0]
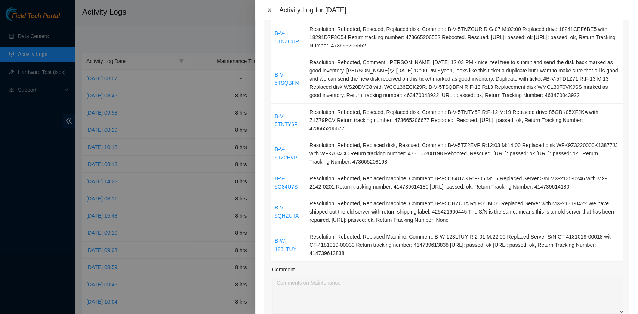
click at [270, 7] on icon "close" at bounding box center [269, 10] width 6 height 6
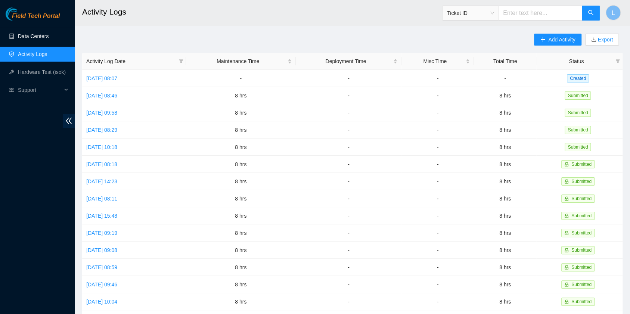
click at [37, 36] on link "Data Centers" at bounding box center [33, 36] width 31 height 6
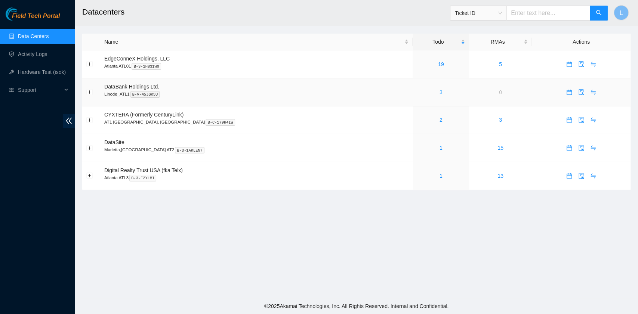
click at [439, 95] on link "3" at bounding box center [440, 92] width 3 height 6
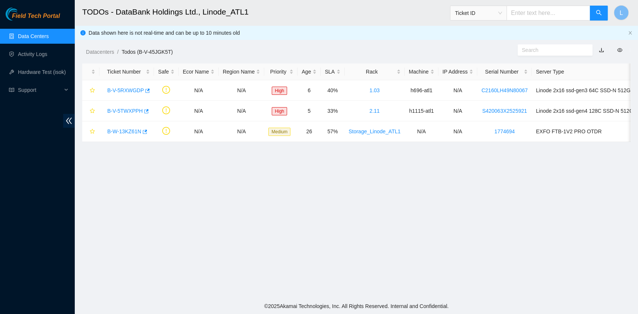
click at [32, 38] on link "Data Centers" at bounding box center [33, 36] width 31 height 6
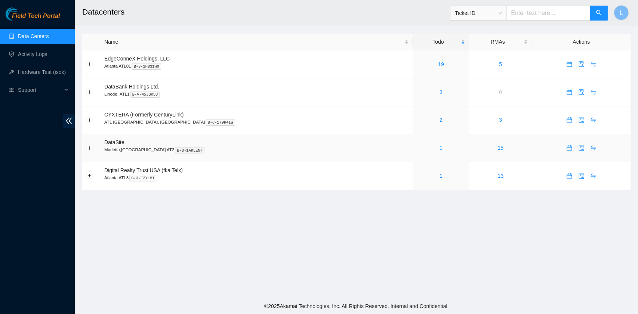
click at [439, 148] on link "1" at bounding box center [440, 148] width 3 height 6
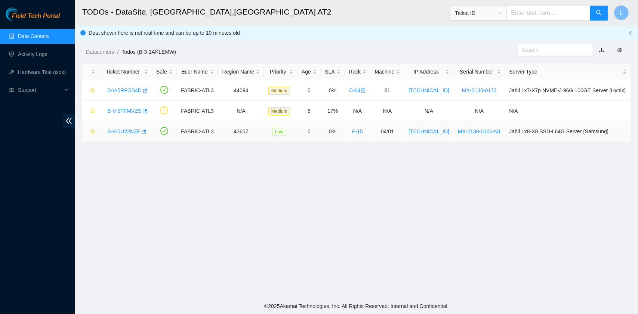
click at [131, 132] on link "B-V-5U22NZF" at bounding box center [123, 132] width 33 height 6
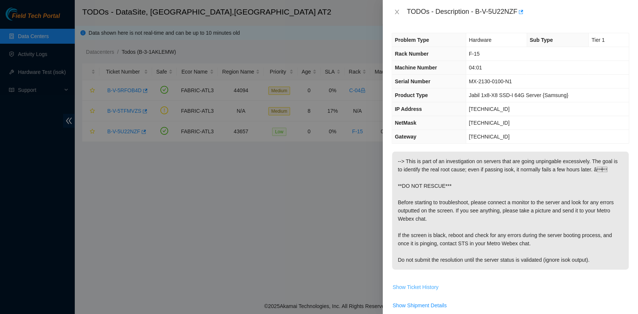
click at [426, 284] on span "Show Ticket History" at bounding box center [415, 287] width 46 height 8
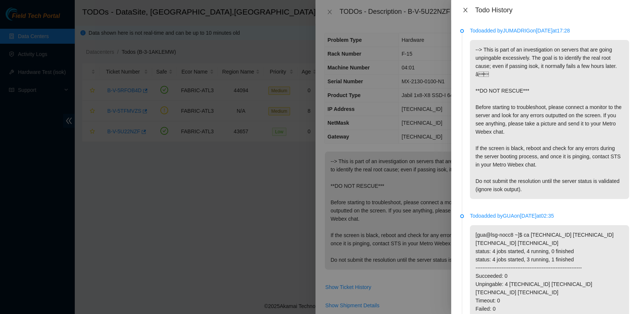
click at [465, 12] on icon "close" at bounding box center [465, 10] width 6 height 6
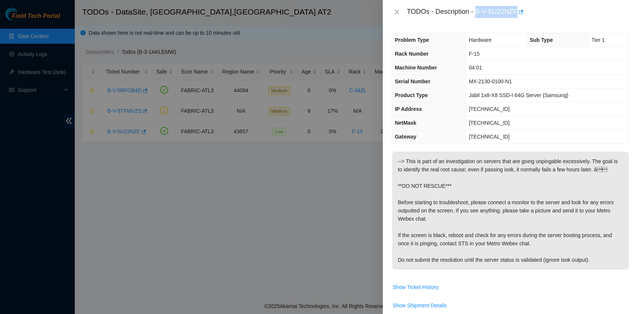
drag, startPoint x: 475, startPoint y: 12, endPoint x: 517, endPoint y: 15, distance: 42.0
click at [517, 15] on div "TODOs - Description - B-V-5U22NZF" at bounding box center [518, 12] width 222 height 12
copy div "B-V-5U22NZF"
click at [487, 10] on div "TODOs - Description - B-V-5U22NZF" at bounding box center [518, 12] width 222 height 12
drag, startPoint x: 476, startPoint y: 11, endPoint x: 518, endPoint y: 8, distance: 42.0
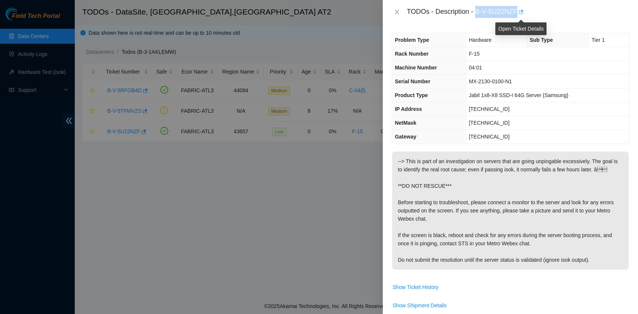
click at [518, 8] on div "TODOs - Description - B-V-5U22NZF" at bounding box center [518, 12] width 222 height 12
copy div "B-V-5U22NZF"
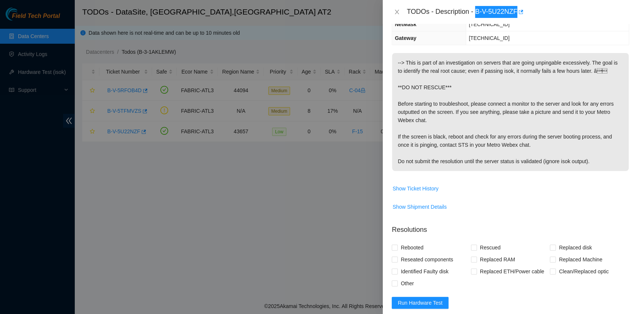
scroll to position [99, 0]
click at [426, 302] on span "Run Hardware Test" at bounding box center [420, 302] width 45 height 8
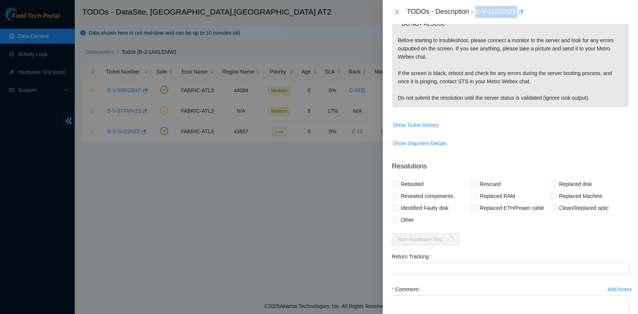
scroll to position [199, 0]
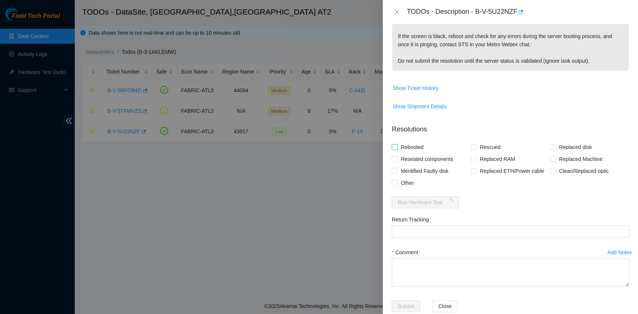
click at [418, 146] on span "Rebooted" at bounding box center [412, 147] width 29 height 12
click at [397, 146] on input "Rebooted" at bounding box center [394, 146] width 5 height 5
checkbox input "true"
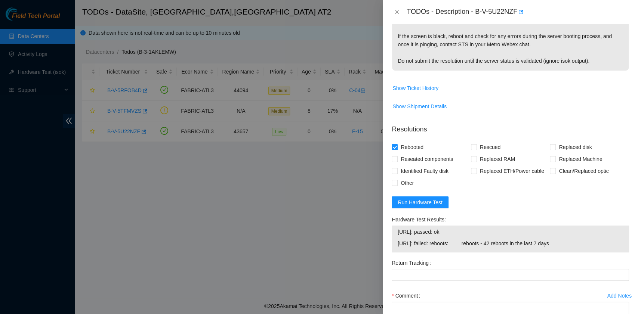
drag, startPoint x: 567, startPoint y: 244, endPoint x: 397, endPoint y: 230, distance: 171.0
click at [397, 230] on div "[URL]: passed: ok [URL]: failed: reboots: reboots - 42 reboots in the last 7 da…" at bounding box center [510, 239] width 237 height 27
copy tbody "[URL]: passed: ok [URL]: failed: reboots: reboots - 42 reboots in the last 7 da…"
click at [485, 241] on span "[URL]: failed: reboots: reboots - 42 reboots in the last 7 days" at bounding box center [510, 244] width 225 height 8
drag, startPoint x: 568, startPoint y: 244, endPoint x: 399, endPoint y: 234, distance: 169.9
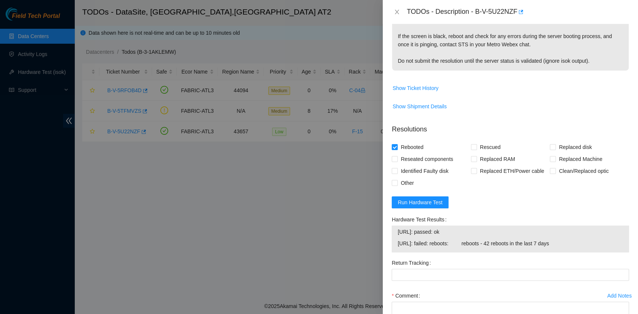
click at [399, 234] on tbody "[URL]: passed: ok [URL]: failed: reboots: reboots - 42 reboots in the last 7 da…" at bounding box center [510, 239] width 226 height 23
copy tbody "[URL]: passed: ok [URL]: failed: reboots: reboots - 42 reboots in the last 7 da…"
click at [399, 234] on span "[URL]: passed: ok" at bounding box center [510, 232] width 225 height 8
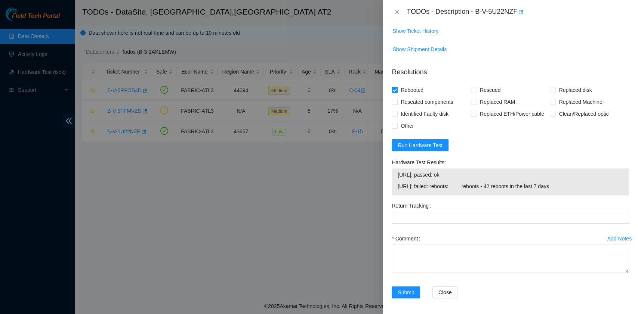
scroll to position [257, 0]
click at [407, 255] on textarea "Comment" at bounding box center [510, 258] width 237 height 28
paste textarea "B-V-5U22NZF R:F-15 M:04:01 Screen is blank with static cursor when connected to…"
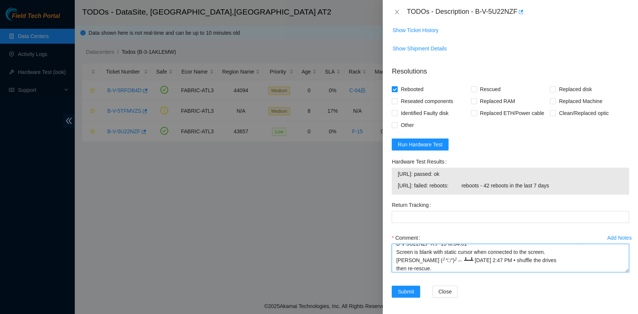
scroll to position [14, 0]
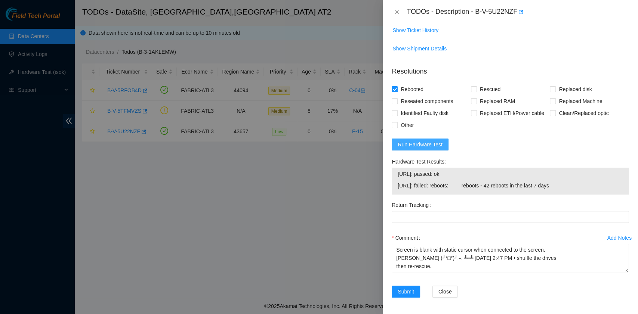
click at [428, 147] on span "Run Hardware Test" at bounding box center [420, 145] width 45 height 8
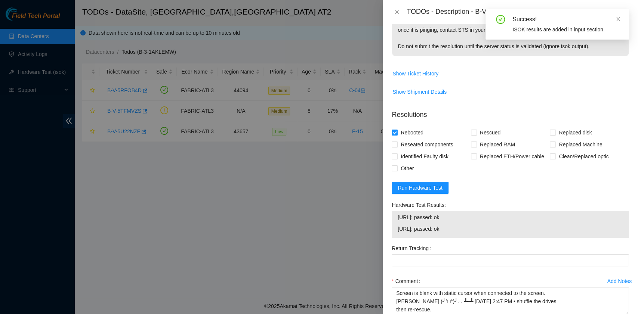
scroll to position [257, 0]
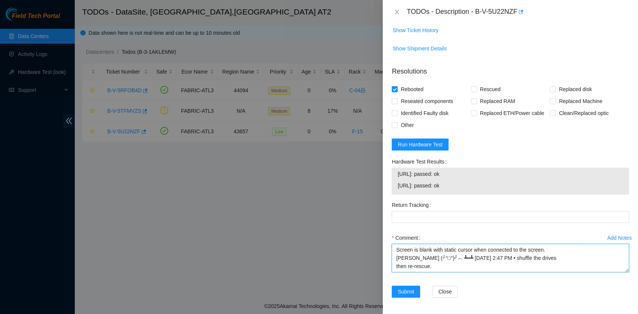
click at [428, 269] on textarea "B-V-5U22NZF R:F-15 M:04:01 Screen is blank with static cursor when connected to…" at bounding box center [510, 258] width 237 height 28
paste textarea "Shuffled all disks. Rescued successfull. Rebooted. Configured. Rebooted. Checke…"
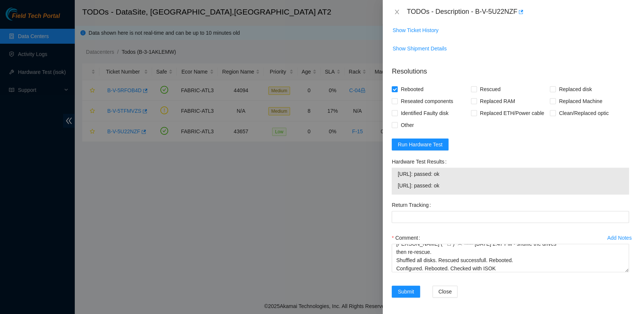
drag, startPoint x: 456, startPoint y: 186, endPoint x: 398, endPoint y: 178, distance: 58.2
click at [398, 178] on tbody "[URL]: passed: ok [URL]: passed: ok" at bounding box center [510, 181] width 226 height 23
copy tbody "[URL]: passed: ok [URL]: passed: ok"
click at [499, 270] on textarea "B-V-5U22NZF R:F-15 M:04:01 Screen is blank with static cursor when connected to…" at bounding box center [510, 258] width 237 height 28
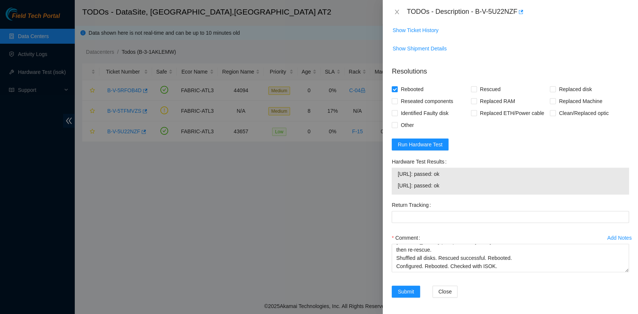
drag, startPoint x: 458, startPoint y: 185, endPoint x: 398, endPoint y: 176, distance: 60.8
click at [398, 176] on tbody "[URL]: passed: ok [URL]: passed: ok" at bounding box center [510, 181] width 226 height 23
copy tbody "[URL]: passed: ok [URL]: passed: ok"
click at [444, 265] on textarea "B-V-5U22NZF R:F-15 M:04:01 Screen is blank with static cursor when connected to…" at bounding box center [510, 258] width 237 height 28
paste textarea "[URL]: passed: ok [URL]: passed: ok"
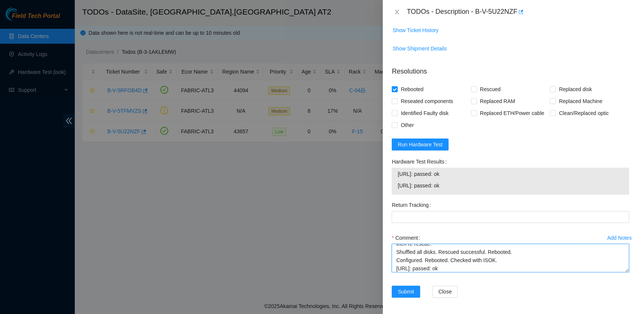
scroll to position [39, 0]
type textarea "B-V-5U22NZF R:F-15 M:04:01 Screen is blank with static cursor when connected to…"
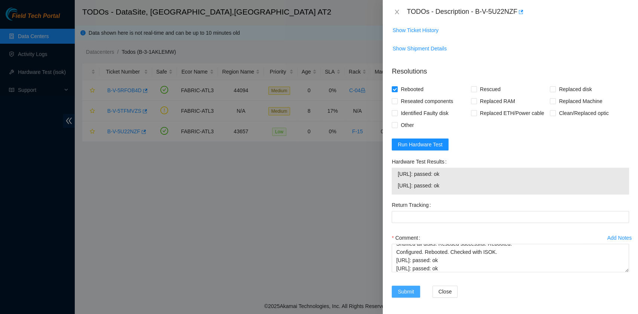
click at [399, 292] on span "Submit" at bounding box center [406, 292] width 16 height 8
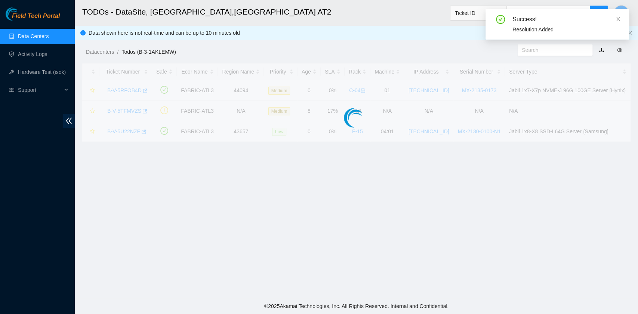
scroll to position [169, 0]
